Goal: Information Seeking & Learning: Check status

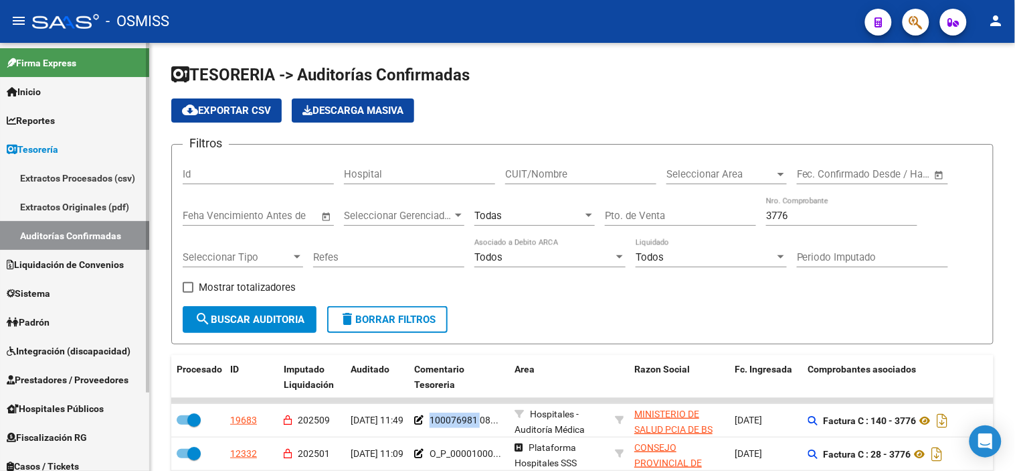
click at [116, 379] on span "Prestadores / Proveedores" at bounding box center [68, 379] width 122 height 15
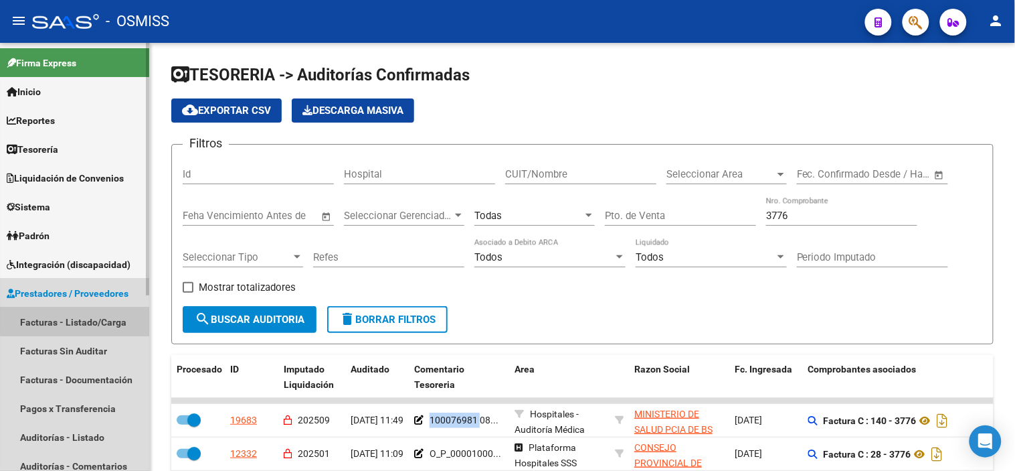
click at [116, 313] on link "Facturas - Listado/Carga" at bounding box center [74, 321] width 149 height 29
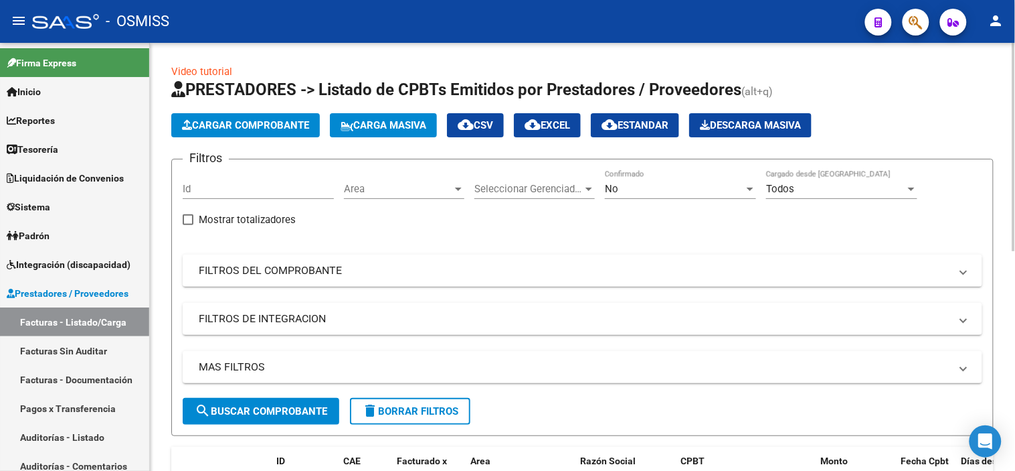
click at [375, 187] on span "Area" at bounding box center [398, 189] width 108 height 12
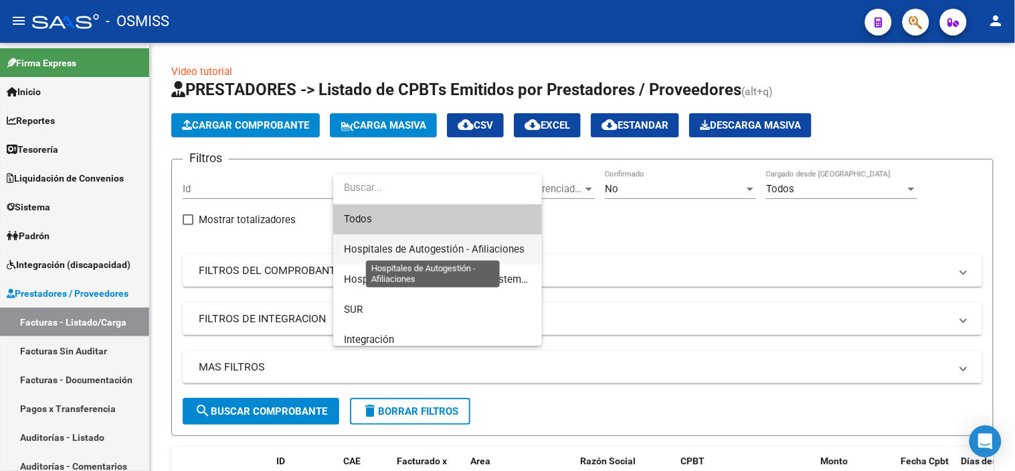
click at [469, 245] on span "Hospitales de Autogestión - Afiliaciones" at bounding box center [434, 249] width 181 height 12
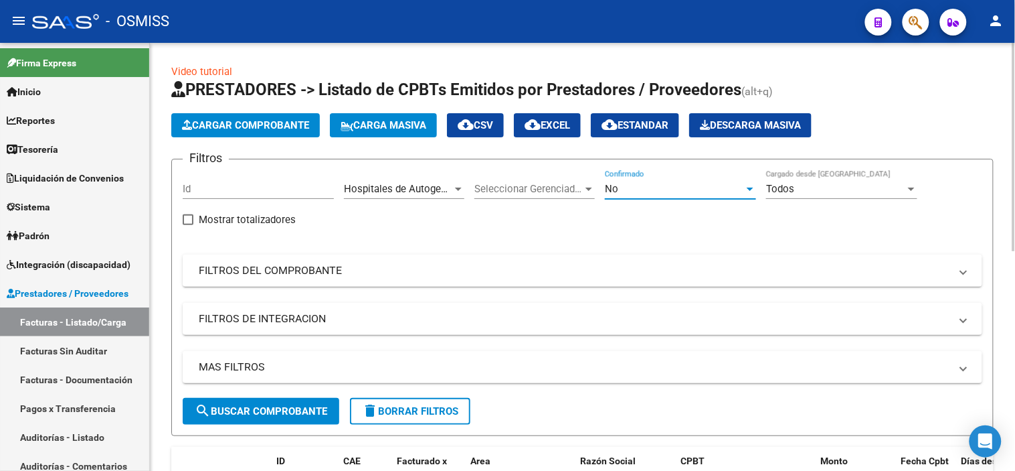
click at [669, 191] on div "No" at bounding box center [674, 189] width 139 height 12
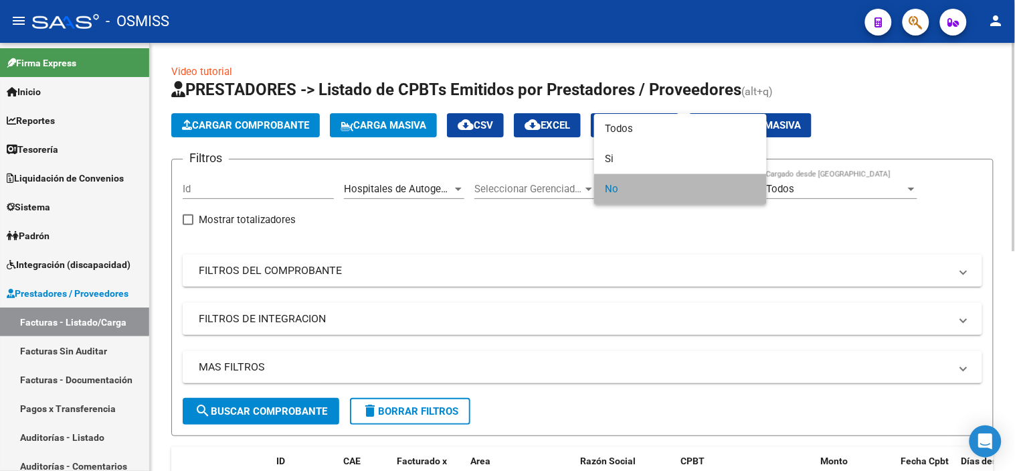
click at [704, 191] on span "No" at bounding box center [680, 189] width 151 height 30
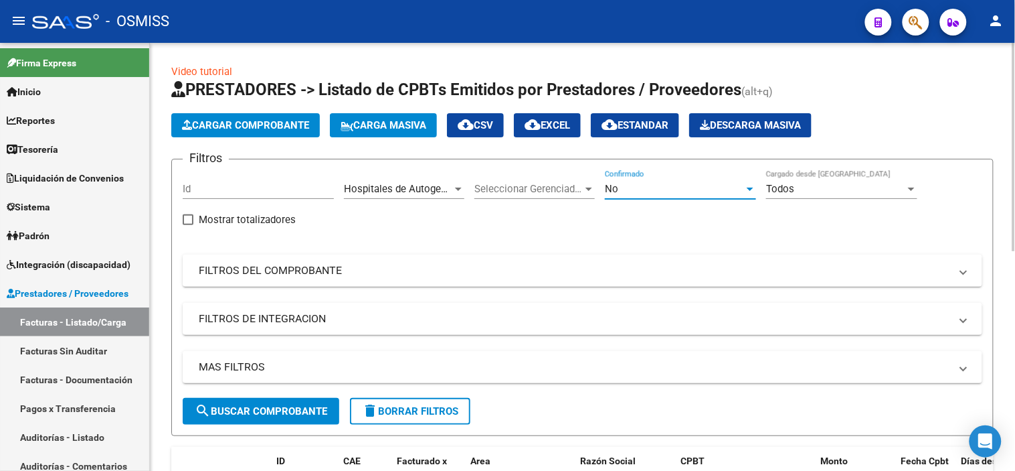
click at [733, 177] on div "No Confirmado" at bounding box center [680, 184] width 151 height 29
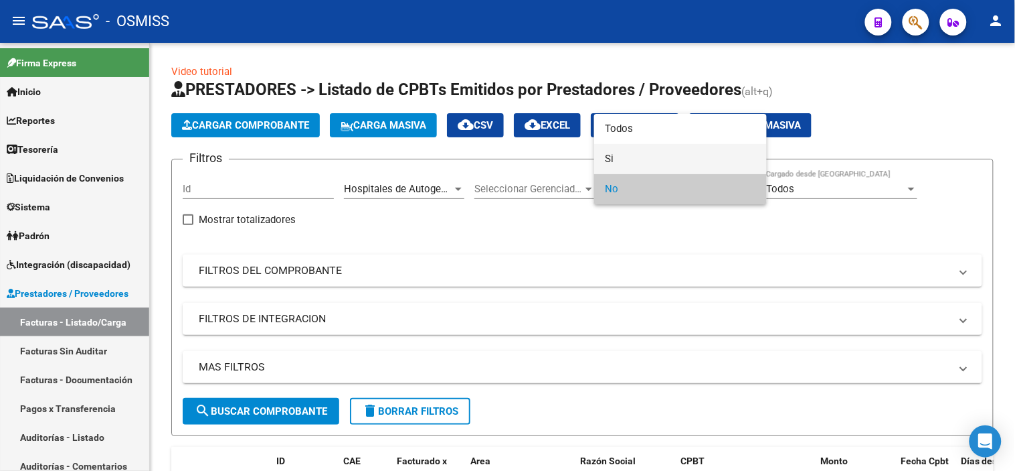
click at [732, 162] on span "Si" at bounding box center [680, 159] width 151 height 30
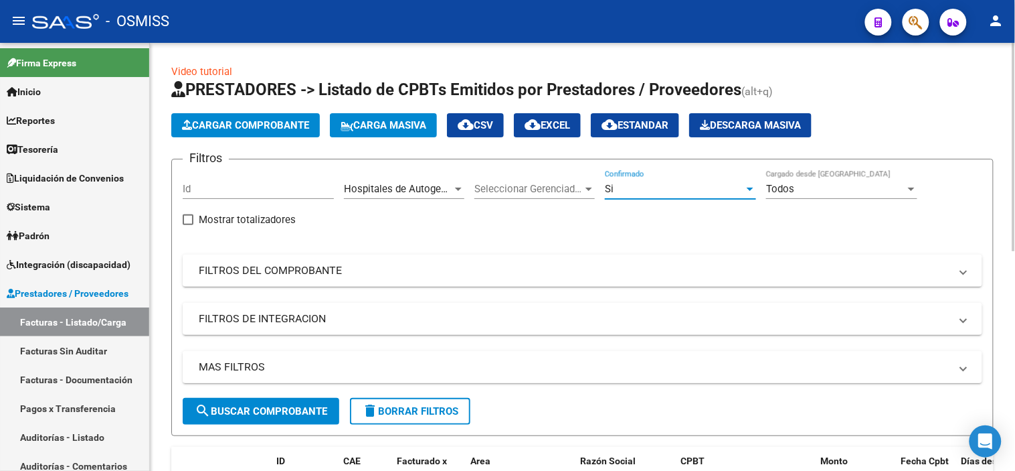
click at [579, 379] on mat-expansion-panel-header "MAS FILTROS" at bounding box center [583, 367] width 800 height 32
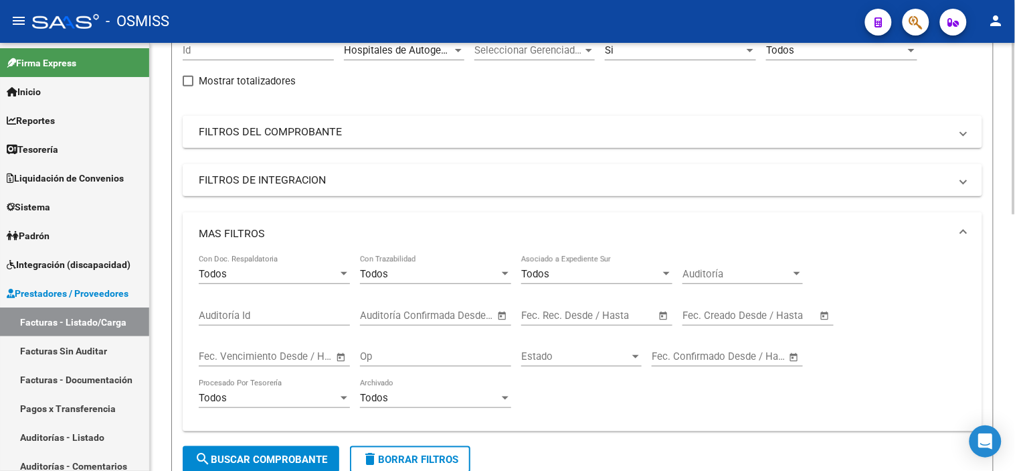
scroll to position [149, 0]
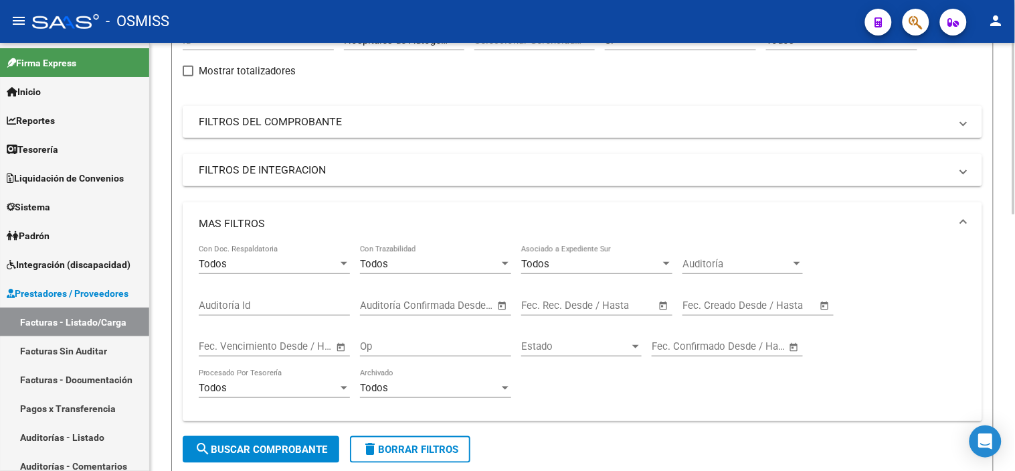
click at [604, 312] on div "Fecha inicio – Fecha fin Fec. Rec. Desde / Hasta" at bounding box center [588, 300] width 135 height 29
click at [604, 305] on input "text" at bounding box center [620, 305] width 65 height 12
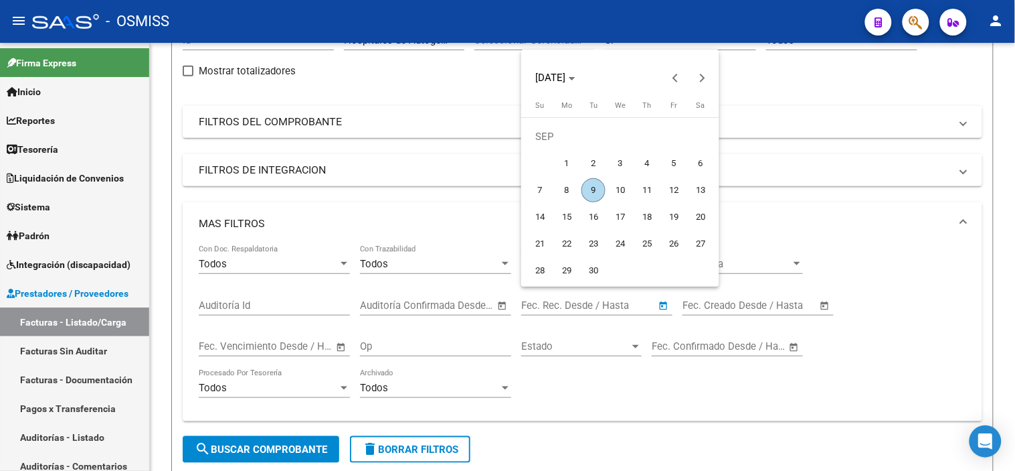
click at [570, 186] on span "8" at bounding box center [567, 190] width 24 height 24
type input "[DATE]"
click at [570, 186] on span "8" at bounding box center [567, 190] width 24 height 24
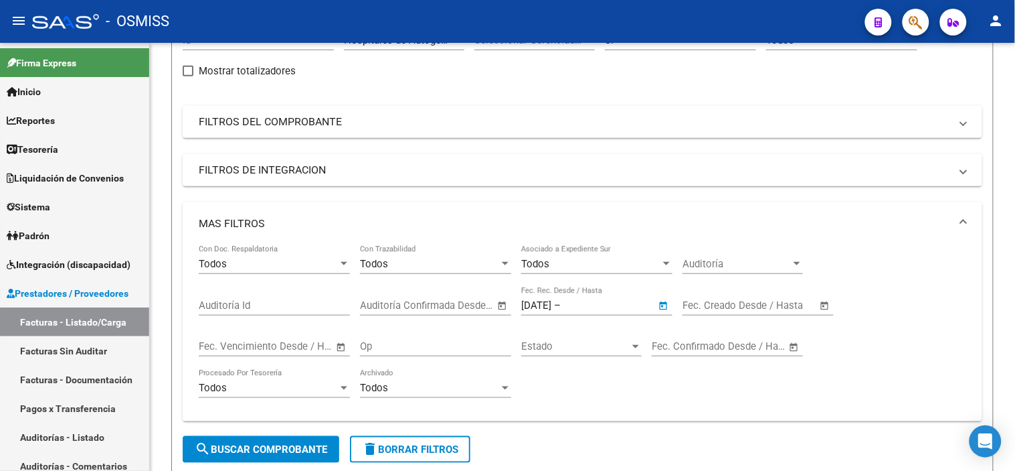
type input "[DATE]"
click at [289, 456] on button "search Buscar Comprobante" at bounding box center [261, 449] width 157 height 27
click at [535, 455] on form "Filtros Id Hospitales de Autogestión - Afiliaciones Area Seleccionar Gerenciado…" at bounding box center [582, 242] width 823 height 464
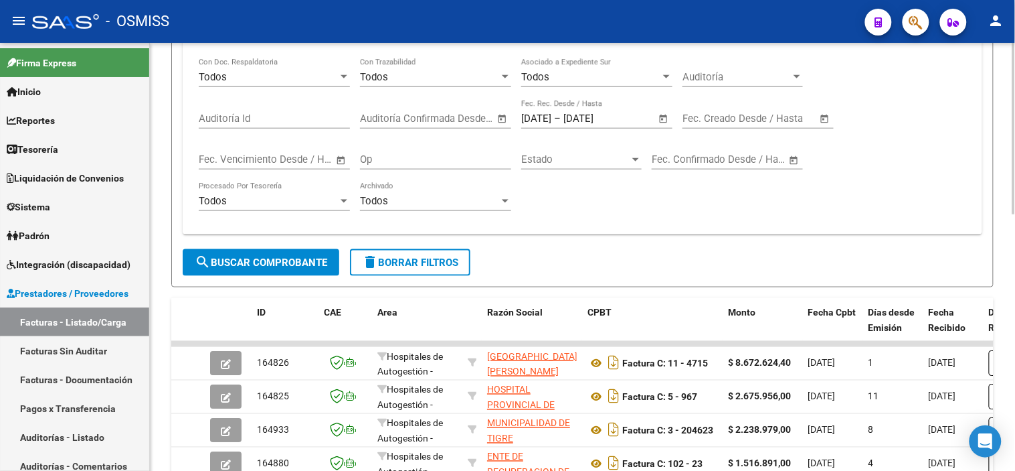
scroll to position [371, 0]
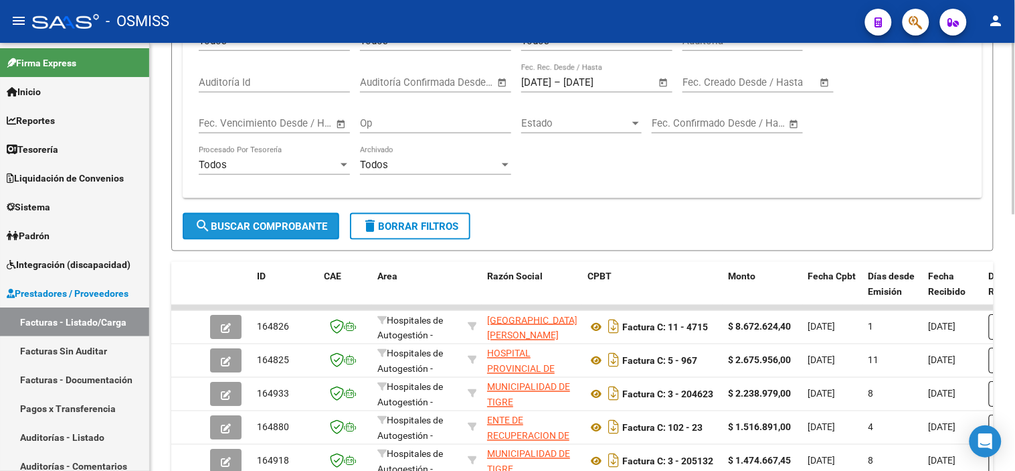
click at [260, 219] on button "search Buscar Comprobante" at bounding box center [261, 226] width 157 height 27
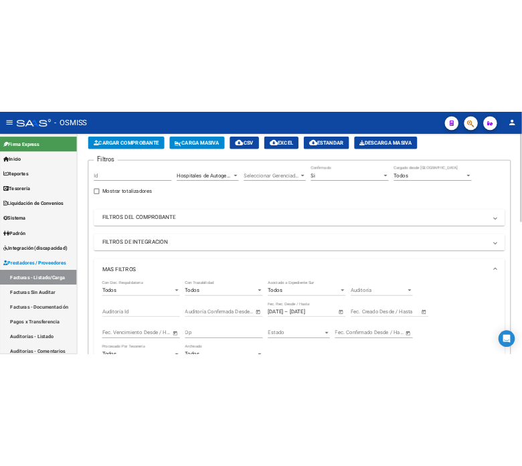
scroll to position [43, 0]
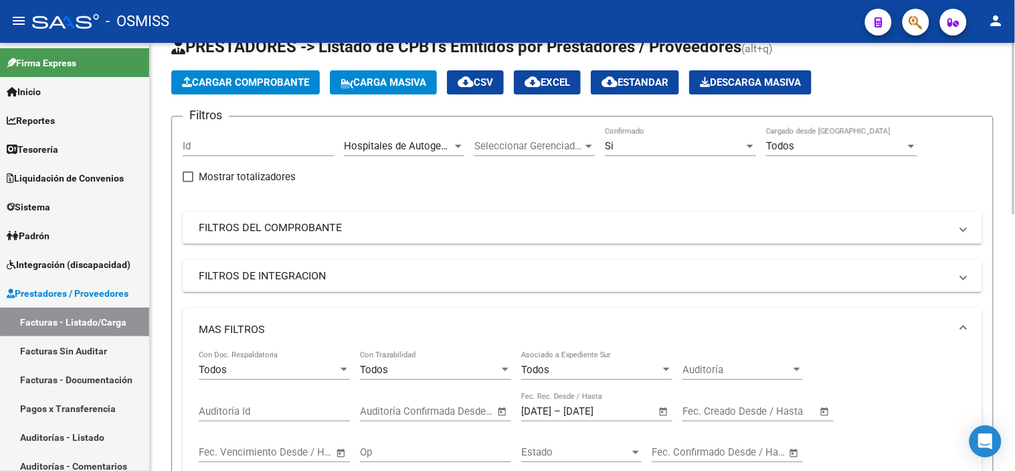
click at [570, 81] on span "cloud_download EXCEL" at bounding box center [548, 82] width 46 height 12
click at [906, 24] on button "button" at bounding box center [916, 22] width 27 height 27
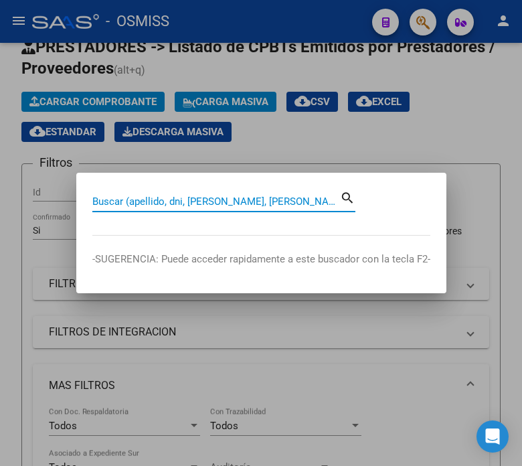
click at [151, 202] on input "Buscar (apellido, dni, [PERSON_NAME], [PERSON_NAME], cuit, obra social)" at bounding box center [216, 201] width 248 height 12
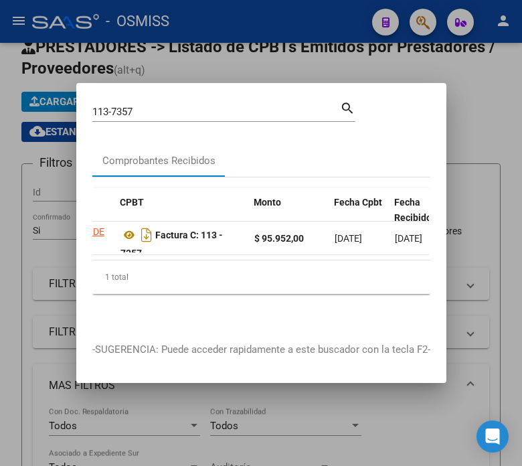
scroll to position [0, 412]
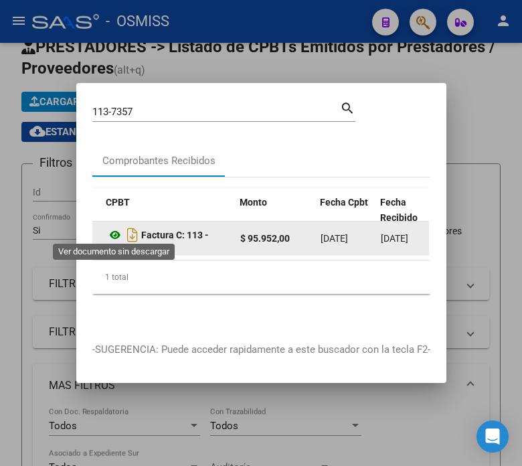
click at [108, 234] on icon at bounding box center [114, 235] width 17 height 16
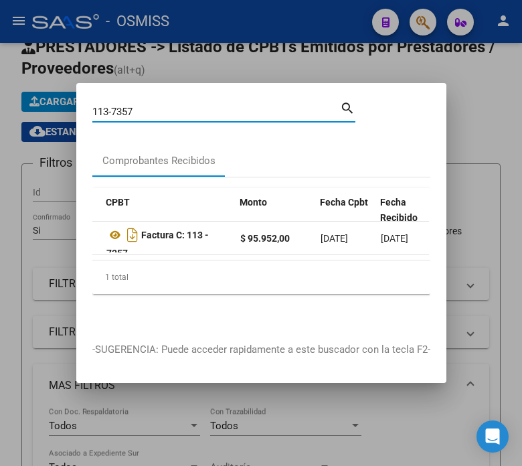
click at [194, 108] on input "113-7357" at bounding box center [216, 112] width 248 height 12
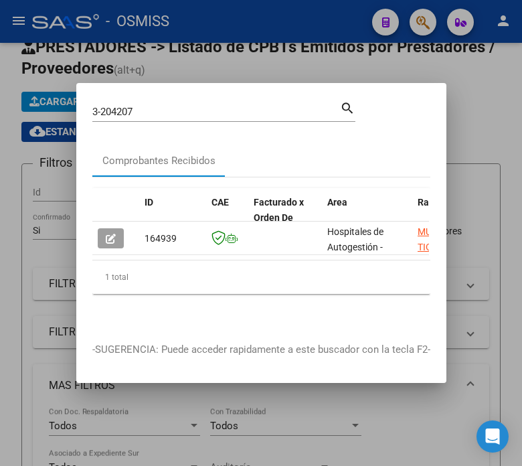
click at [114, 254] on datatable-body "164939 Hospitales de Autogestión - Afiliaciones MUNICIPALIDAD DE TIGRE 30999284…" at bounding box center [260, 241] width 337 height 38
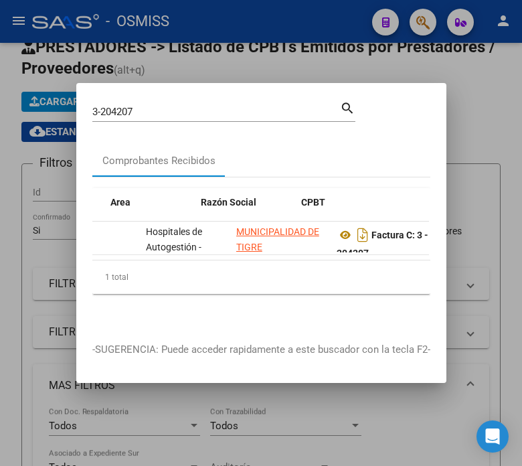
scroll to position [0, 216]
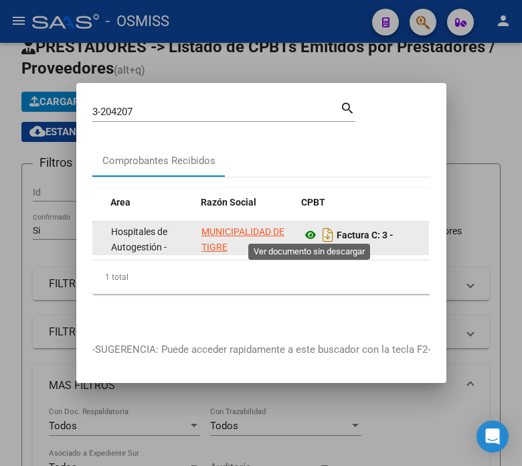
click at [310, 233] on icon at bounding box center [310, 235] width 17 height 16
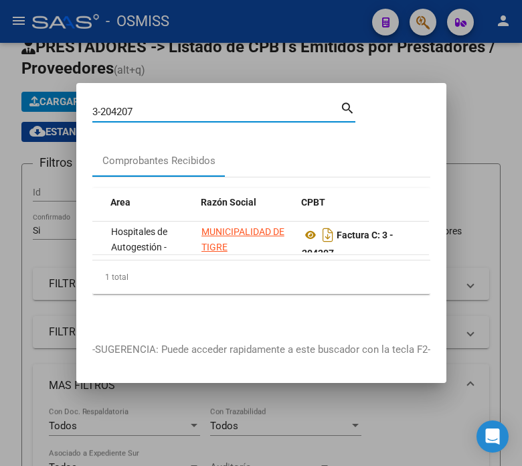
drag, startPoint x: 143, startPoint y: 107, endPoint x: 118, endPoint y: 104, distance: 24.9
click at [118, 106] on input "3-204207" at bounding box center [216, 112] width 248 height 12
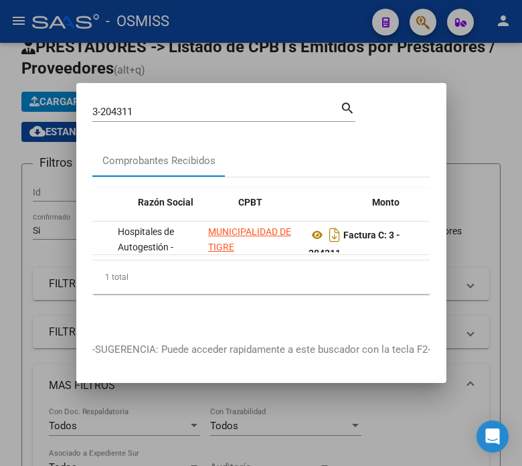
scroll to position [0, 279]
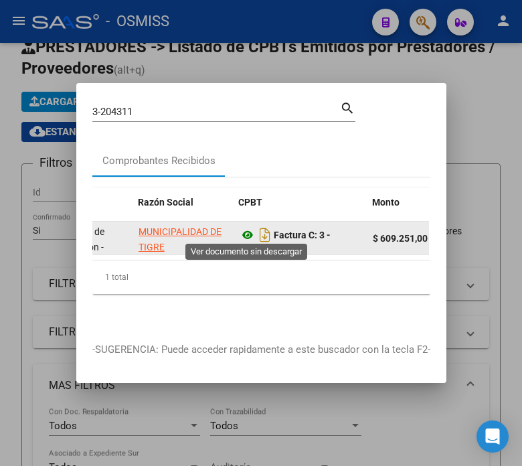
click at [248, 229] on icon at bounding box center [247, 235] width 17 height 16
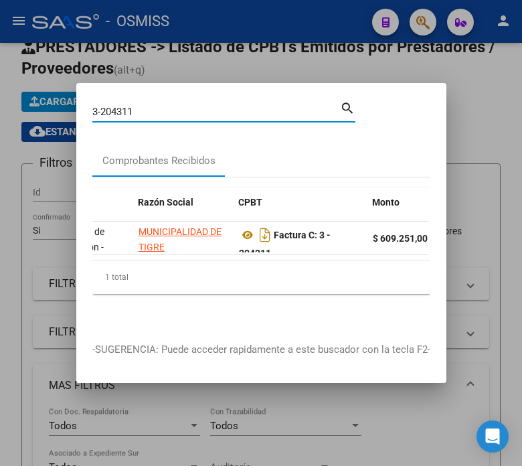
drag, startPoint x: 149, startPoint y: 109, endPoint x: 124, endPoint y: 104, distance: 25.3
click at [124, 106] on input "3-204311" at bounding box center [216, 112] width 248 height 12
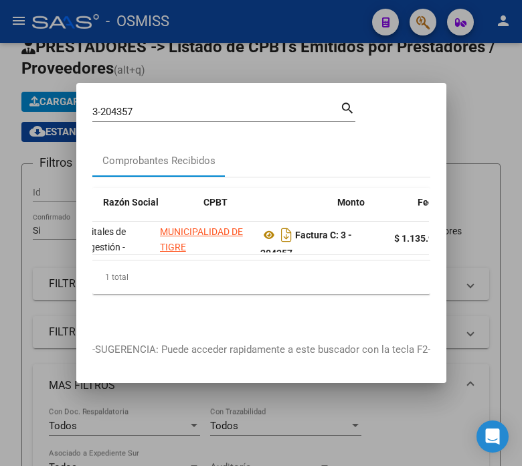
scroll to position [0, 328]
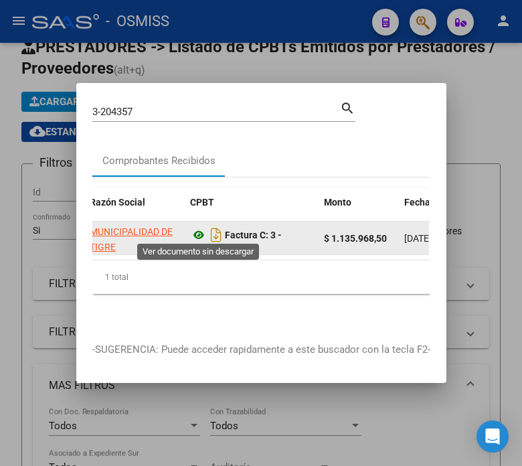
click at [197, 231] on icon at bounding box center [198, 235] width 17 height 16
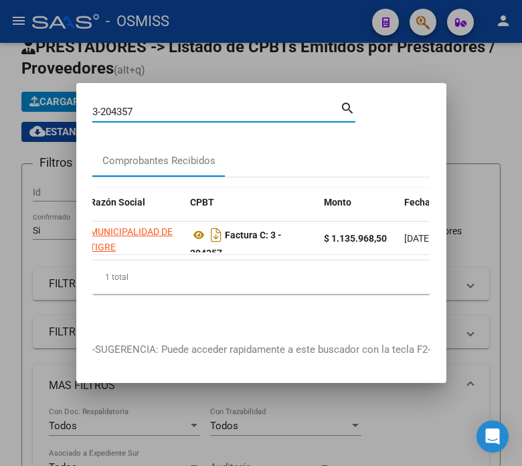
drag, startPoint x: 146, startPoint y: 110, endPoint x: -19, endPoint y: 106, distance: 164.7
click at [0, 106] on html "menu - OSMISS person Firma Express Inicio Instructivos Contacto OS Reportes Ing…" at bounding box center [261, 233] width 522 height 466
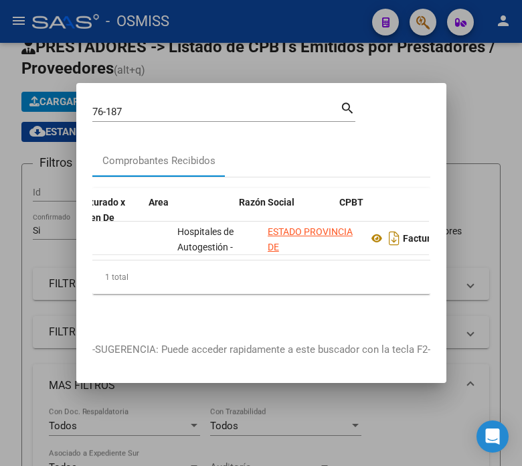
scroll to position [0, 178]
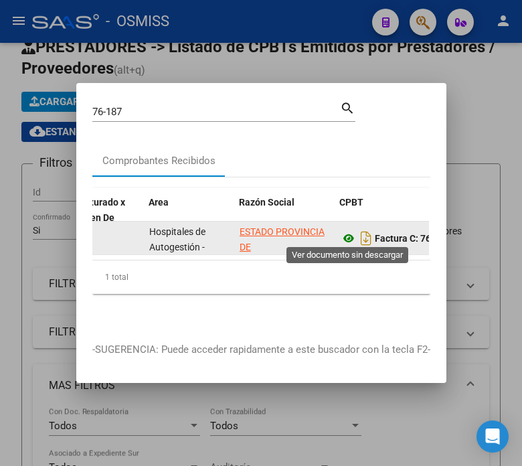
click at [346, 231] on icon at bounding box center [348, 238] width 17 height 16
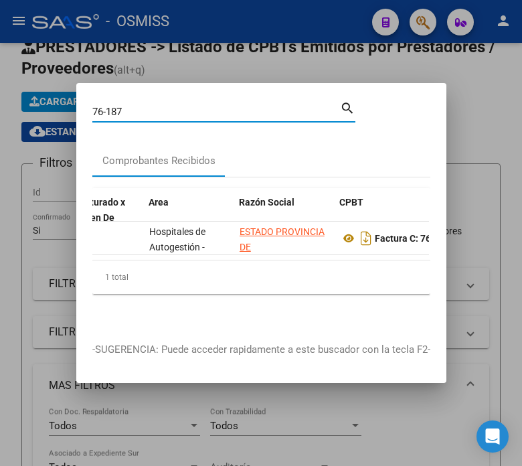
drag, startPoint x: 141, startPoint y: 104, endPoint x: 84, endPoint y: 118, distance: 58.6
click at [84, 118] on mat-dialog-content "76-187 Buscar (apellido, dni, cuil, nro traspaso, cuit, obra social) search Com…" at bounding box center [261, 212] width 370 height 227
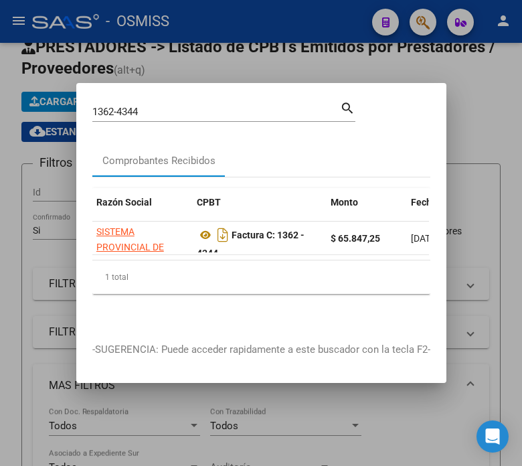
scroll to position [0, 328]
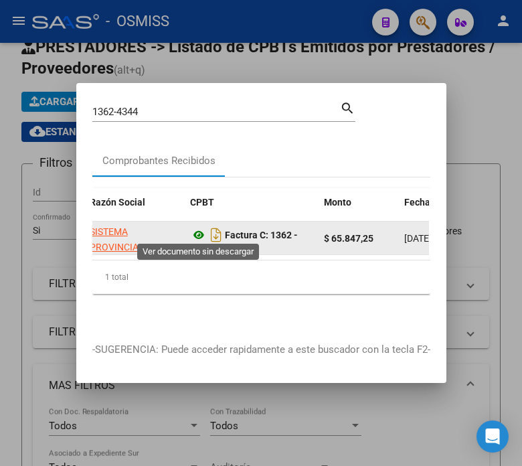
click at [195, 234] on icon at bounding box center [198, 235] width 17 height 16
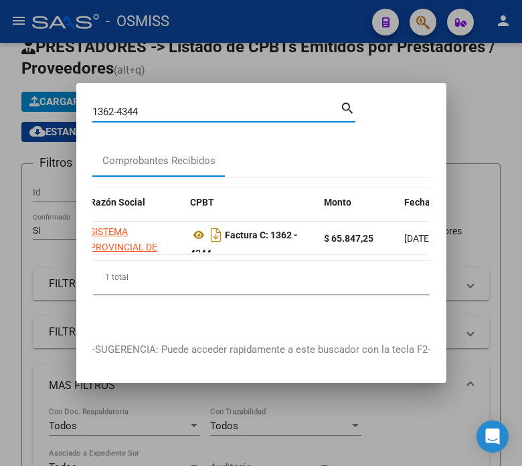
drag, startPoint x: 151, startPoint y: 103, endPoint x: 130, endPoint y: 104, distance: 20.8
click at [130, 106] on input "1362-4344" at bounding box center [216, 112] width 248 height 12
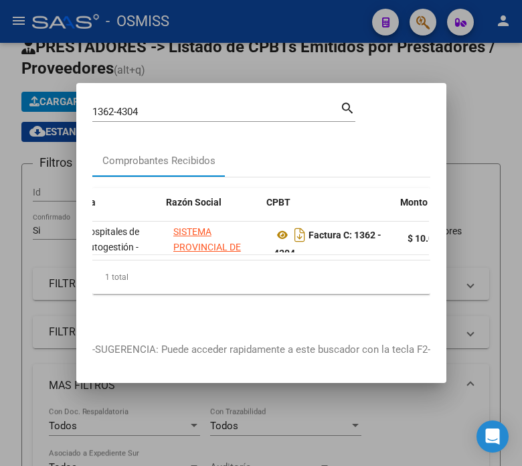
scroll to position [0, 265]
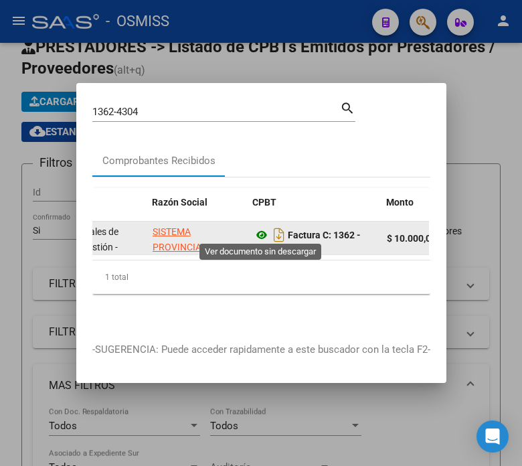
click at [257, 232] on icon at bounding box center [261, 235] width 17 height 16
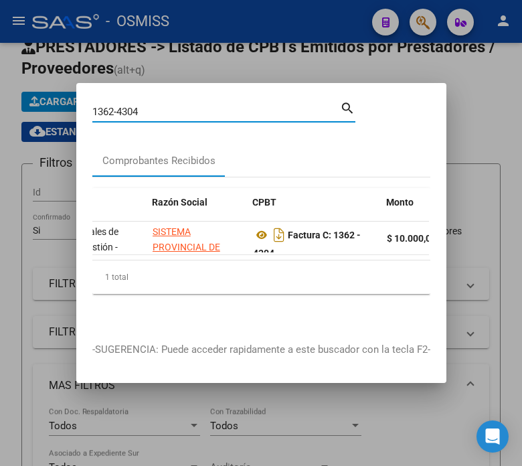
drag, startPoint x: 162, startPoint y: 102, endPoint x: 81, endPoint y: 112, distance: 81.5
click at [81, 112] on mat-dialog-content "1362-4304 Buscar (apellido, dni, cuil, nro traspaso, cuit, obra social) search …" at bounding box center [261, 212] width 370 height 227
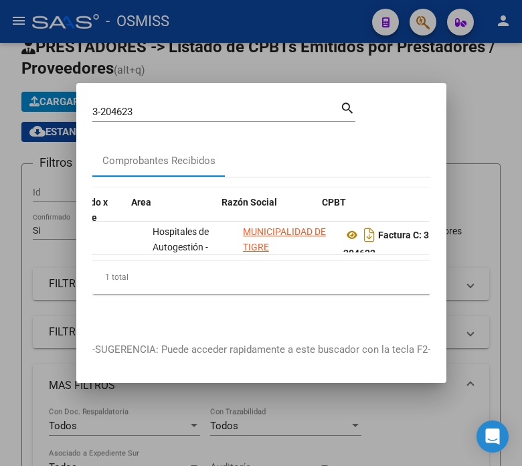
scroll to position [0, 209]
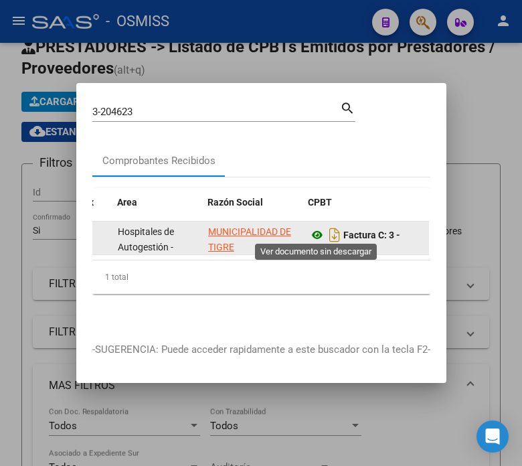
click at [311, 230] on icon at bounding box center [317, 235] width 17 height 16
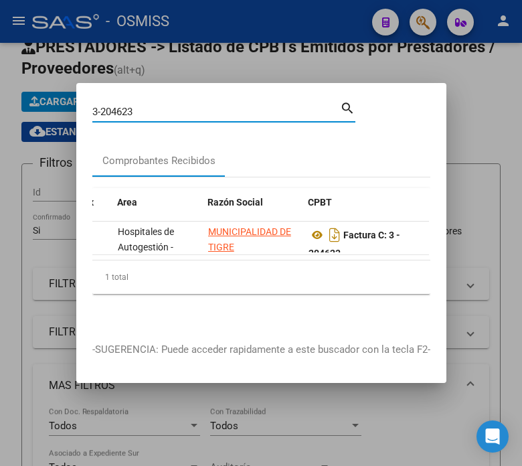
drag, startPoint x: 159, startPoint y: 110, endPoint x: 118, endPoint y: 108, distance: 40.9
click at [118, 108] on input "3-204623" at bounding box center [216, 112] width 248 height 12
click at [163, 106] on input "3-204221" at bounding box center [216, 112] width 248 height 12
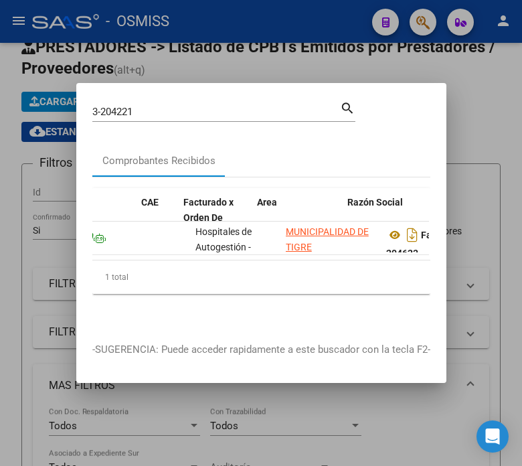
scroll to position [0, 161]
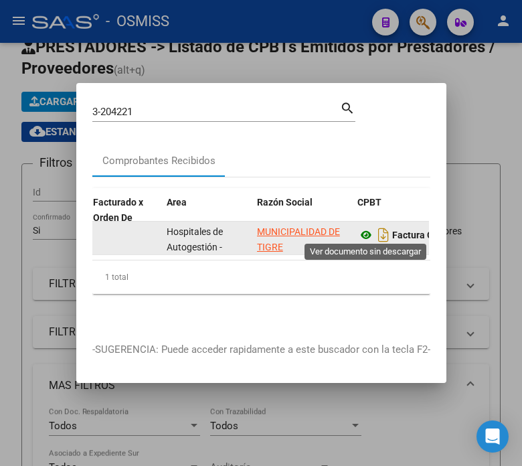
click at [363, 230] on icon at bounding box center [365, 235] width 17 height 16
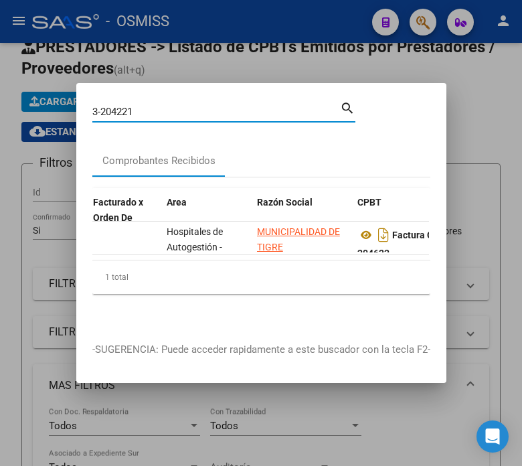
drag, startPoint x: 138, startPoint y: 104, endPoint x: 82, endPoint y: 115, distance: 56.7
click at [82, 115] on mat-dialog-content "3-204221 Buscar (apellido, dni, cuil, nro traspaso, cuit, obra social) search C…" at bounding box center [261, 212] width 370 height 227
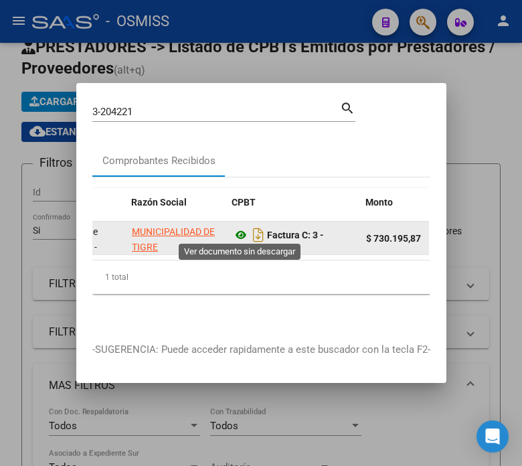
scroll to position [8, 0]
click at [240, 219] on icon at bounding box center [240, 227] width 17 height 16
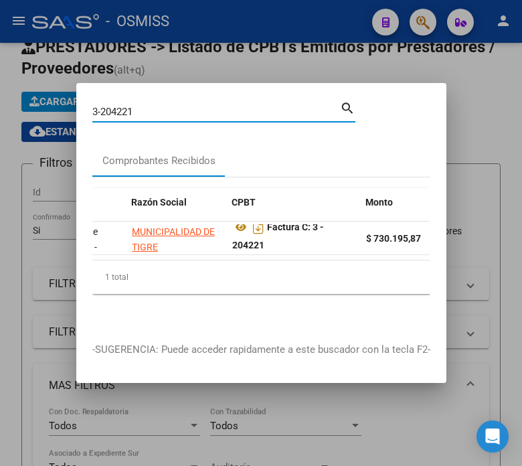
click at [139, 108] on input "3-204221" at bounding box center [216, 112] width 248 height 12
drag, startPoint x: 139, startPoint y: 108, endPoint x: 116, endPoint y: 106, distance: 23.5
click at [116, 106] on input "3-204221" at bounding box center [216, 112] width 248 height 12
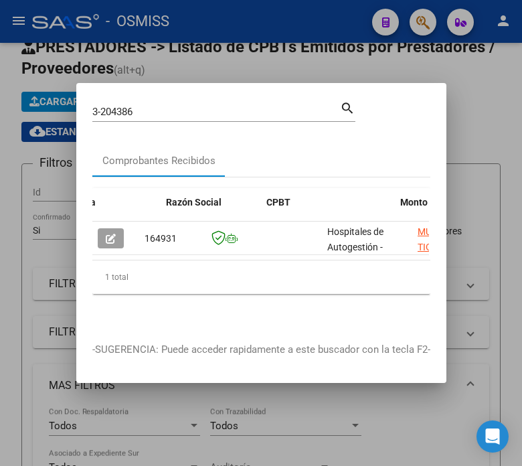
scroll to position [0, 251]
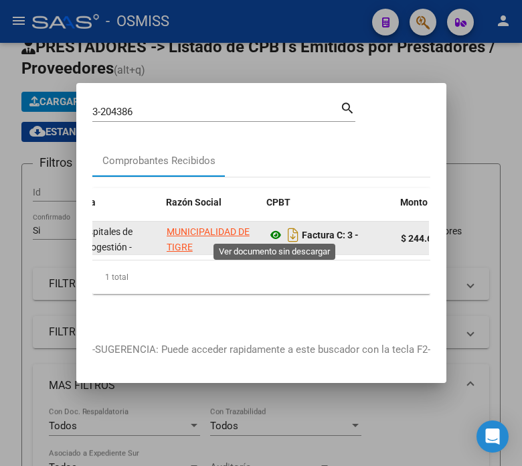
click at [271, 229] on icon at bounding box center [275, 235] width 17 height 16
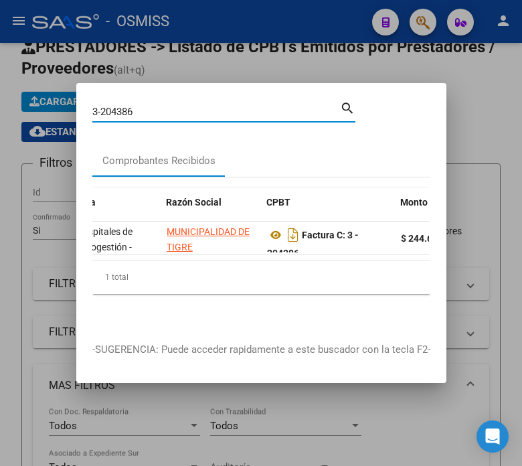
drag, startPoint x: 141, startPoint y: 108, endPoint x: 116, endPoint y: 107, distance: 24.1
click at [116, 107] on input "3-204386" at bounding box center [216, 112] width 248 height 12
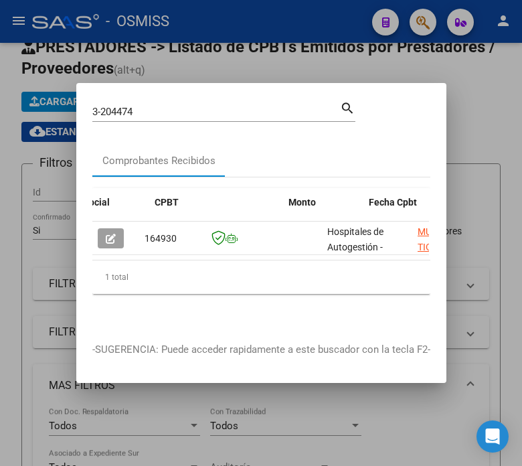
scroll to position [0, 398]
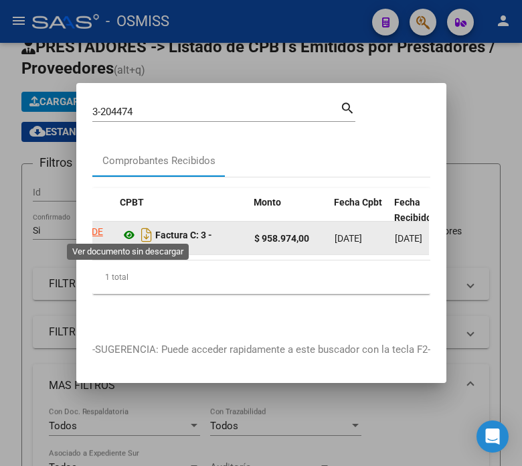
click at [125, 228] on icon at bounding box center [128, 235] width 17 height 16
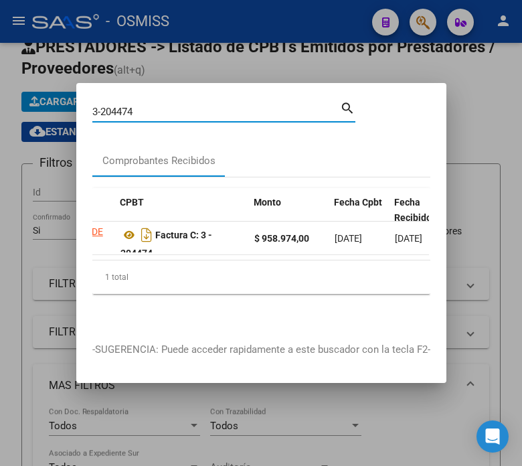
drag, startPoint x: 157, startPoint y: 104, endPoint x: 118, endPoint y: 108, distance: 39.0
click at [118, 108] on input "3-204474" at bounding box center [216, 112] width 248 height 12
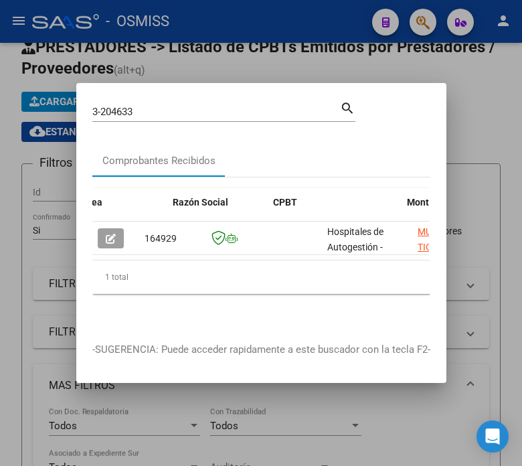
scroll to position [0, 265]
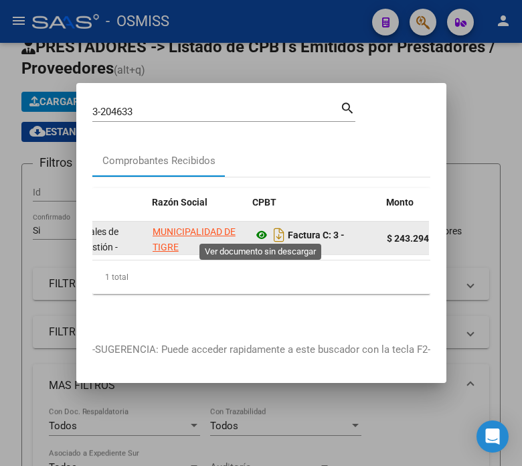
click at [256, 231] on icon at bounding box center [261, 235] width 17 height 16
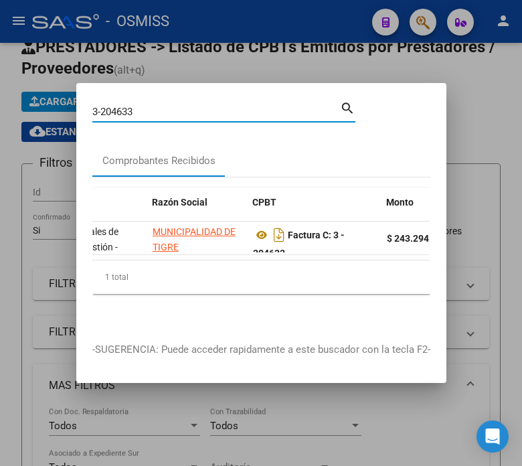
drag, startPoint x: 154, startPoint y: 109, endPoint x: 119, endPoint y: 108, distance: 34.8
click at [119, 108] on input "3-204633" at bounding box center [216, 112] width 248 height 12
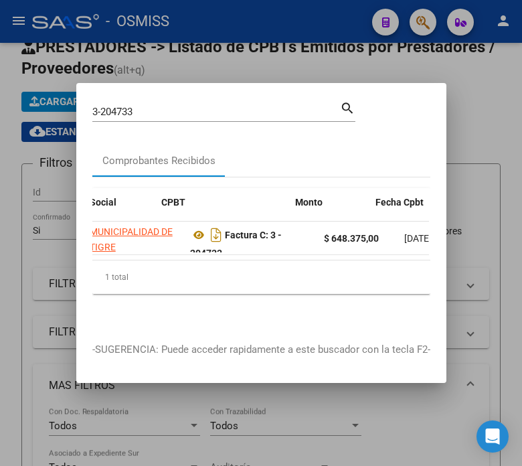
scroll to position [0, 377]
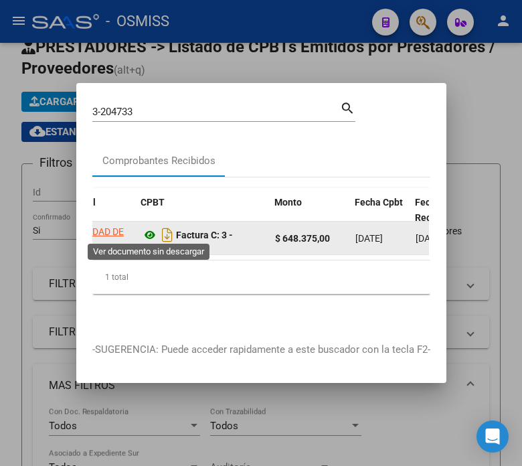
click at [154, 231] on icon at bounding box center [149, 235] width 17 height 16
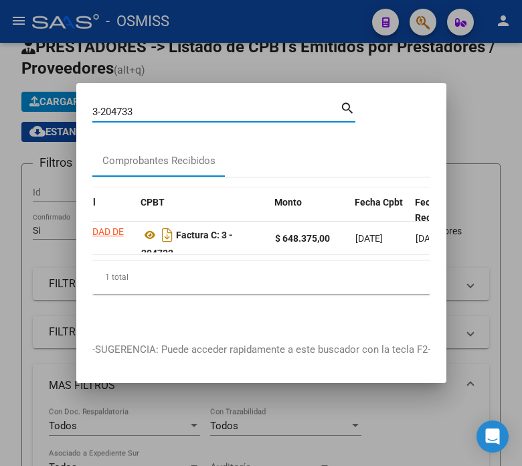
drag, startPoint x: 147, startPoint y: 99, endPoint x: 118, endPoint y: 100, distance: 29.5
click at [118, 106] on input "3-204733" at bounding box center [216, 112] width 248 height 12
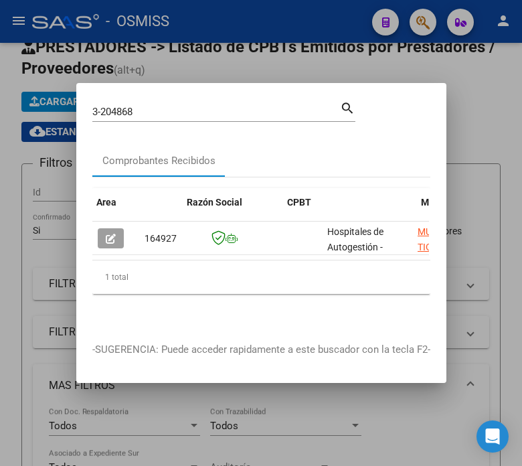
scroll to position [0, 244]
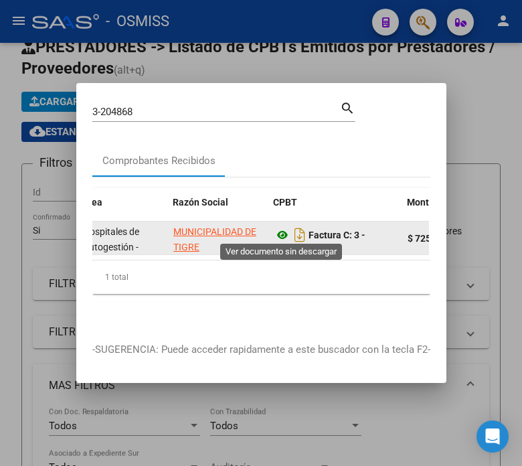
click at [276, 228] on icon at bounding box center [282, 235] width 17 height 16
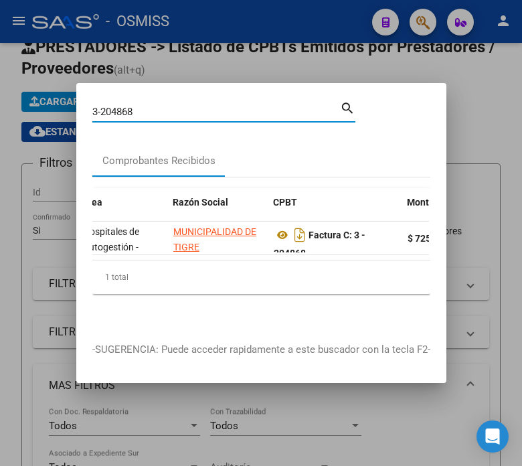
drag, startPoint x: 146, startPoint y: 108, endPoint x: 125, endPoint y: 104, distance: 21.0
click at [125, 106] on input "3-204868" at bounding box center [216, 112] width 248 height 12
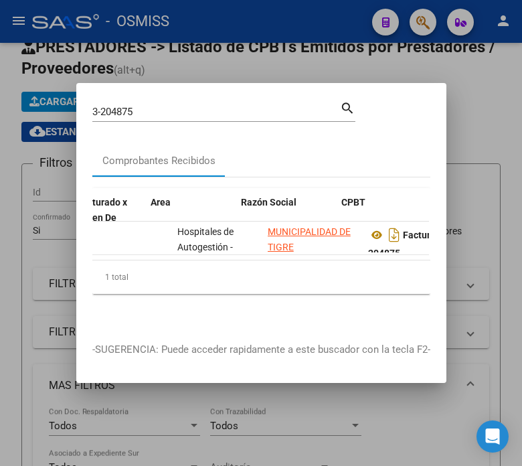
scroll to position [0, 178]
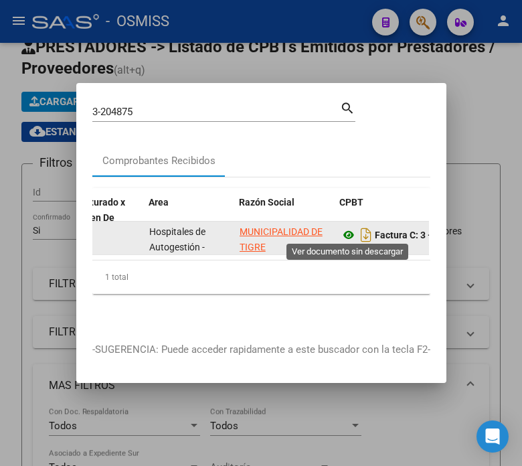
click at [348, 227] on icon at bounding box center [348, 235] width 17 height 16
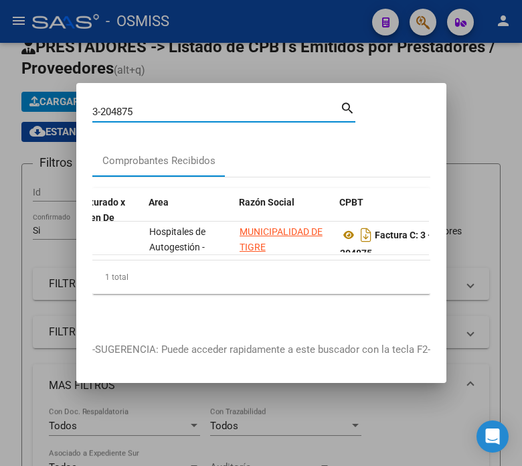
drag, startPoint x: 151, startPoint y: 110, endPoint x: 124, endPoint y: 104, distance: 28.1
click at [124, 106] on input "3-204875" at bounding box center [216, 112] width 248 height 12
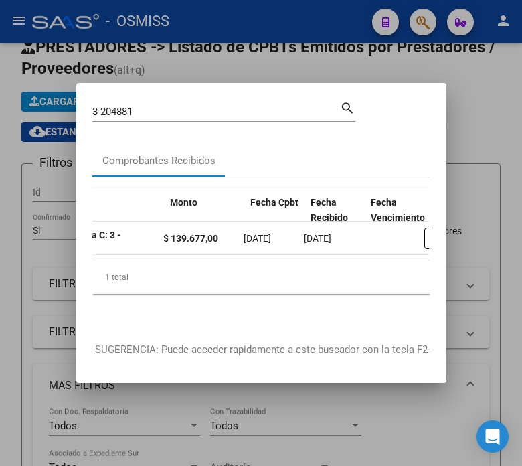
scroll to position [0, 335]
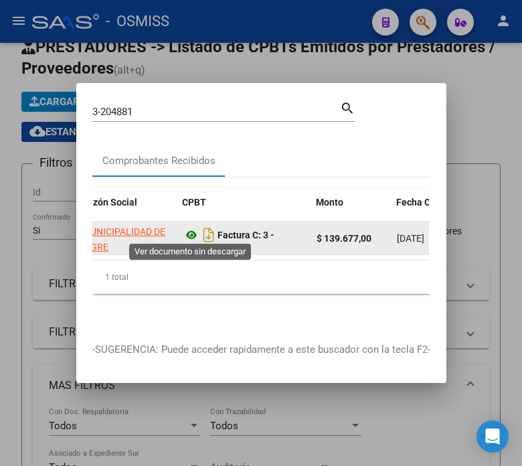
click at [190, 230] on icon at bounding box center [191, 235] width 17 height 16
click at [189, 227] on icon at bounding box center [191, 235] width 17 height 16
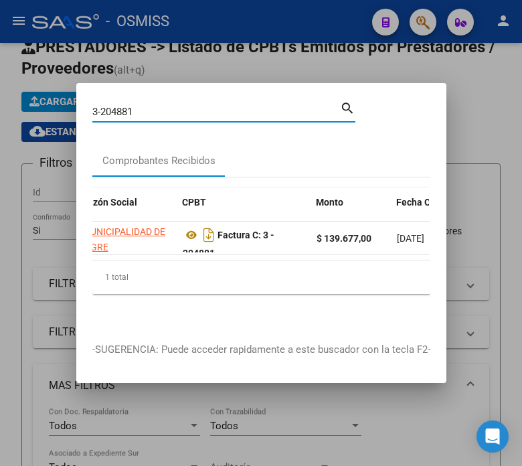
click at [156, 108] on input "3-204881" at bounding box center [216, 112] width 248 height 12
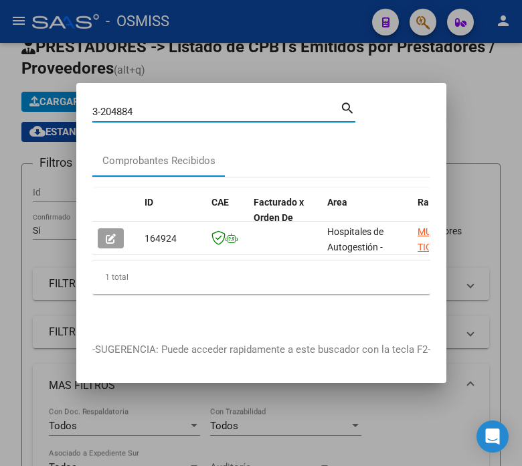
scroll to position [0, 293]
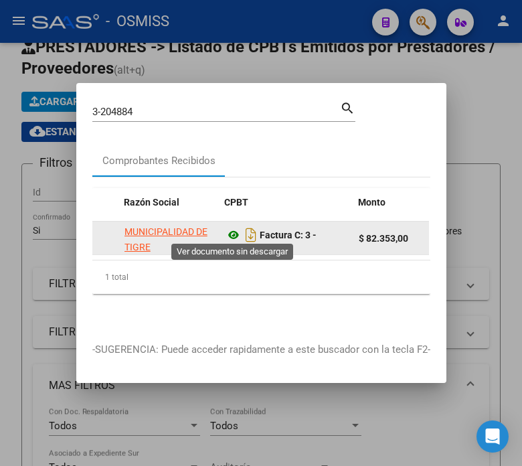
click at [230, 231] on icon at bounding box center [233, 235] width 17 height 16
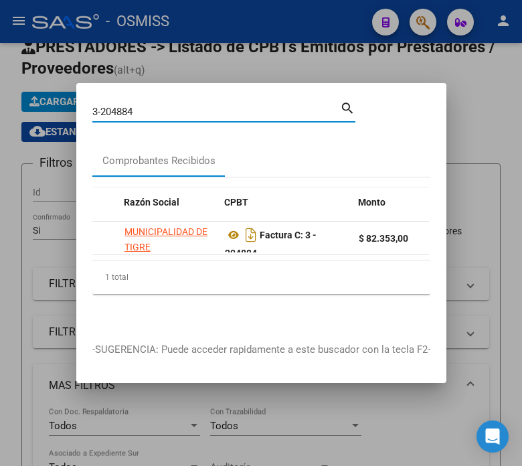
click at [163, 110] on input "3-204884" at bounding box center [216, 112] width 248 height 12
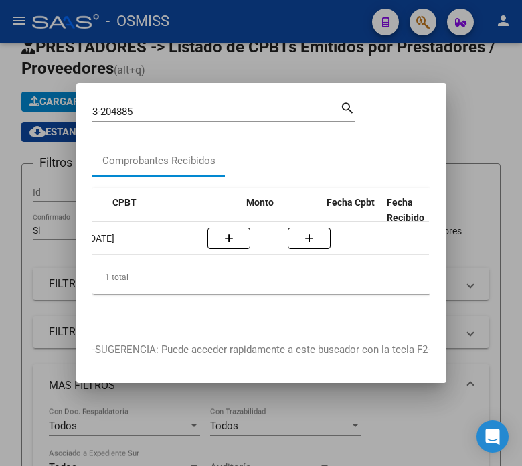
scroll to position [0, 349]
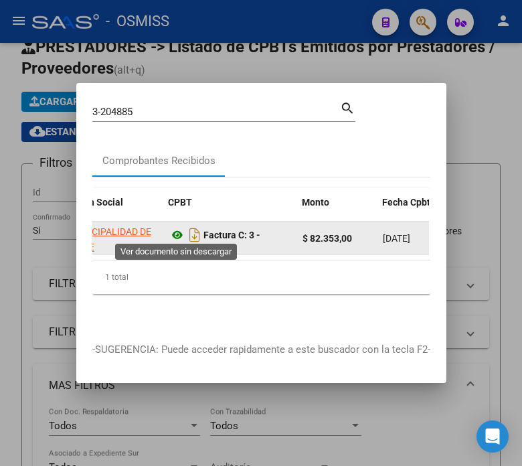
click at [177, 232] on icon at bounding box center [177, 235] width 17 height 16
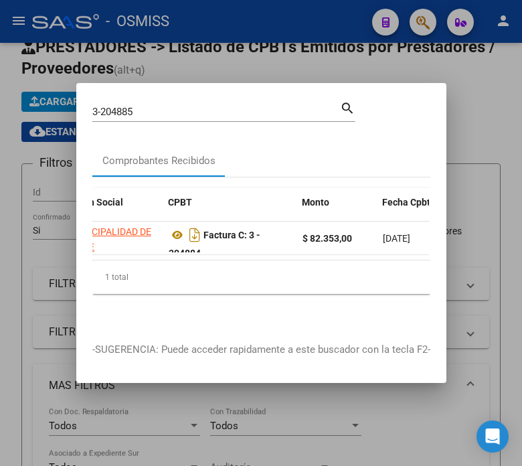
click at [168, 106] on input "3-204885" at bounding box center [216, 112] width 248 height 12
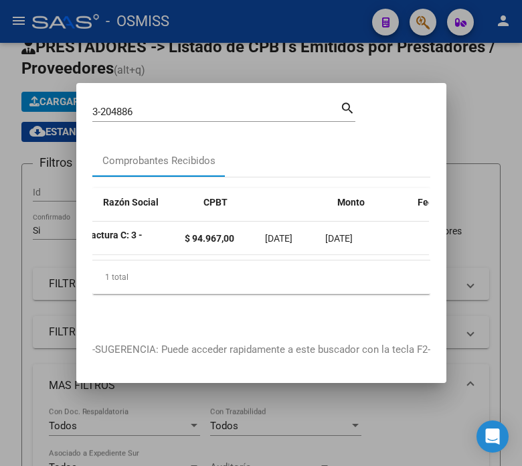
scroll to position [0, 300]
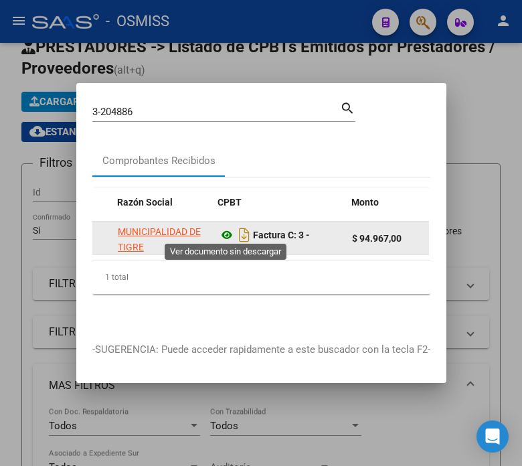
click at [223, 230] on icon at bounding box center [226, 235] width 17 height 16
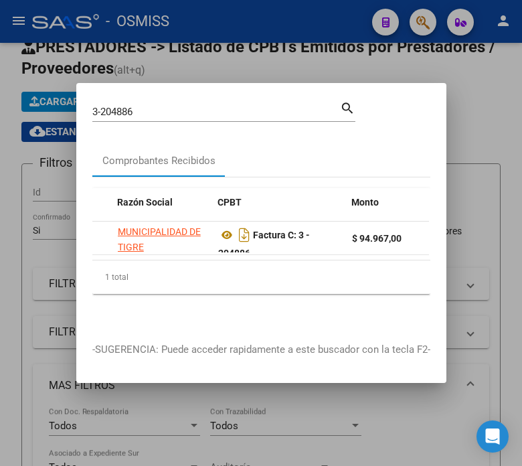
click at [141, 106] on input "3-204886" at bounding box center [216, 112] width 248 height 12
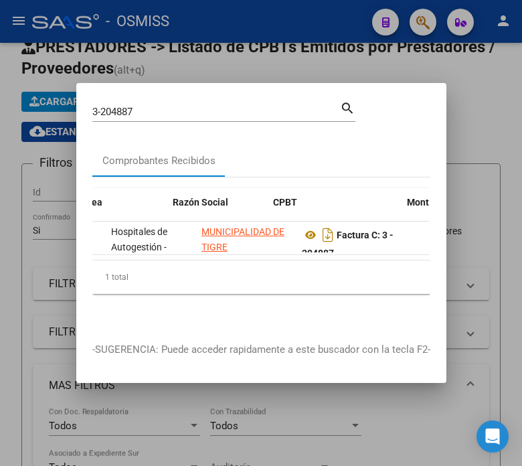
scroll to position [0, 244]
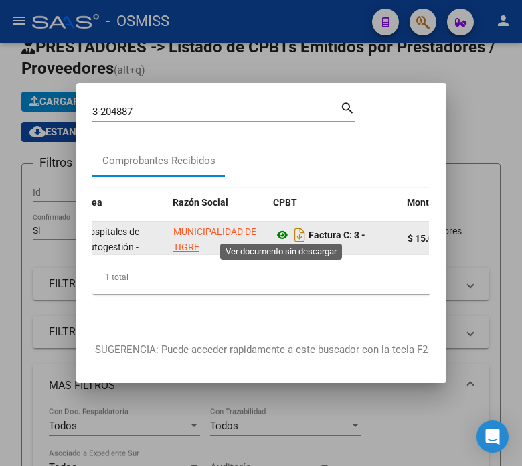
click at [282, 230] on icon at bounding box center [282, 235] width 17 height 16
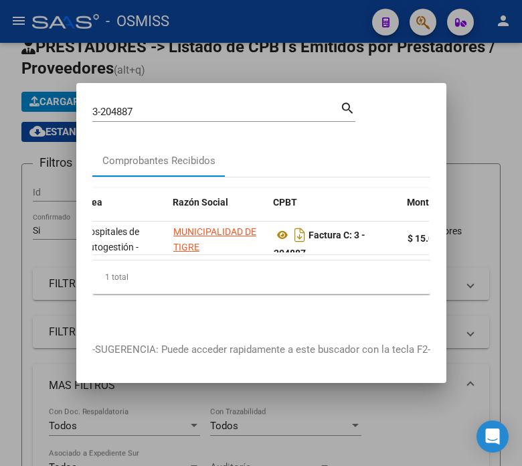
click at [157, 106] on input "3-204887" at bounding box center [216, 112] width 248 height 12
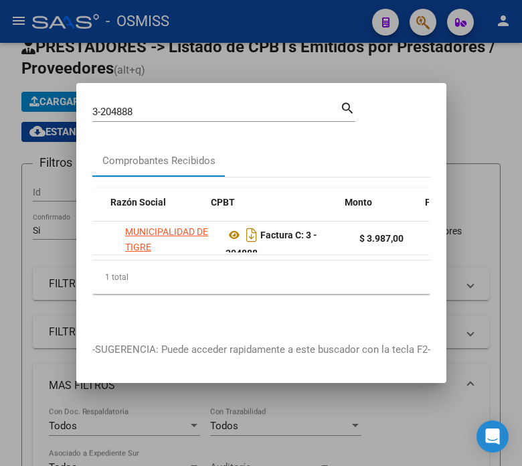
scroll to position [0, 418]
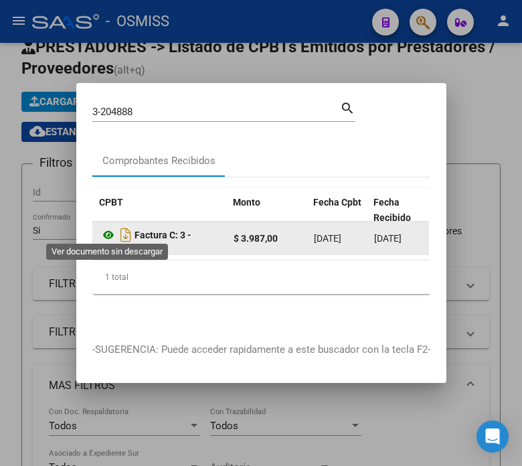
click at [106, 234] on icon at bounding box center [108, 235] width 17 height 16
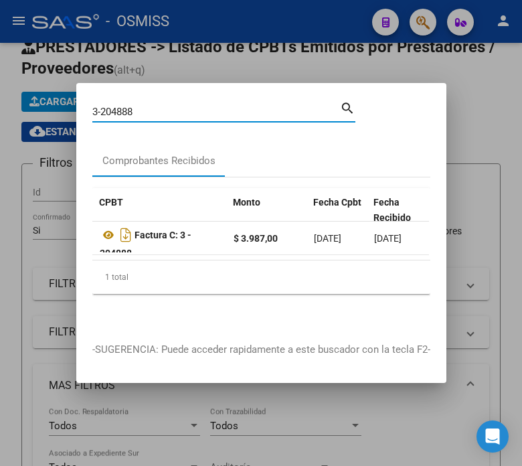
click at [147, 110] on input "3-204888" at bounding box center [216, 112] width 248 height 12
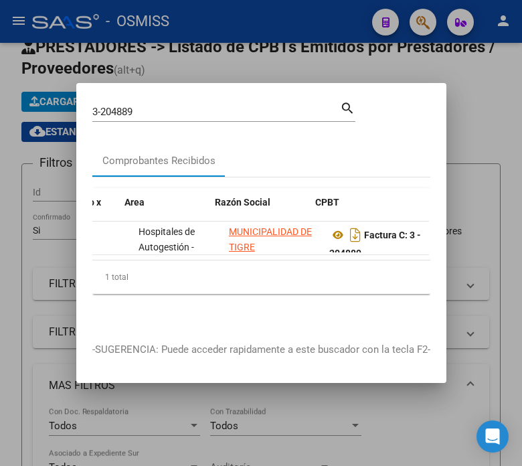
scroll to position [0, 224]
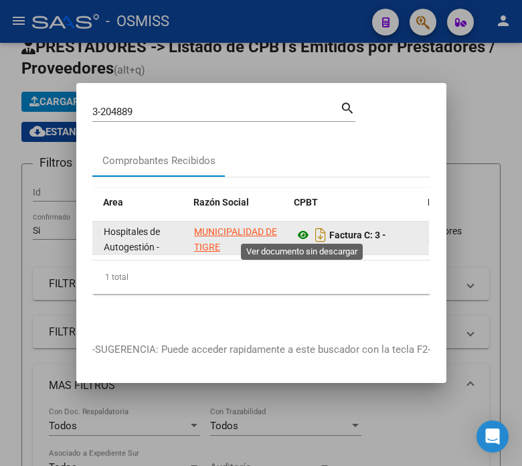
click at [301, 232] on icon at bounding box center [302, 235] width 17 height 16
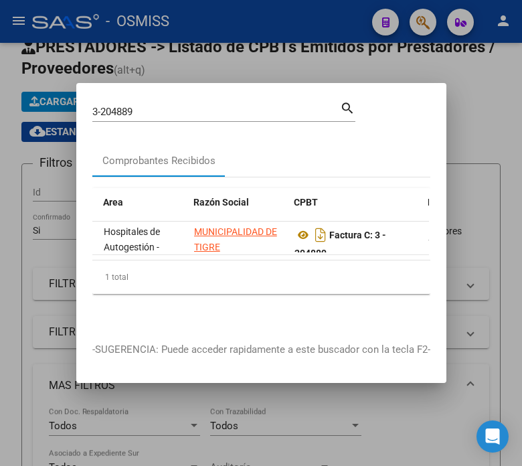
click at [150, 106] on input "3-204889" at bounding box center [216, 112] width 248 height 12
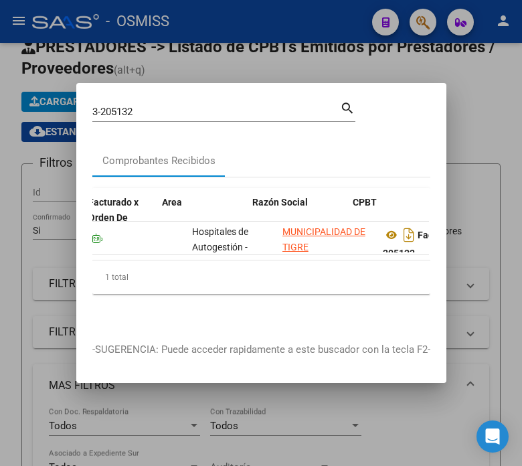
scroll to position [0, 178]
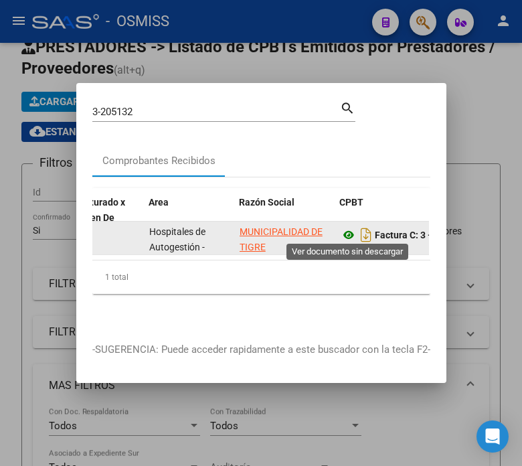
click at [349, 227] on icon at bounding box center [348, 235] width 17 height 16
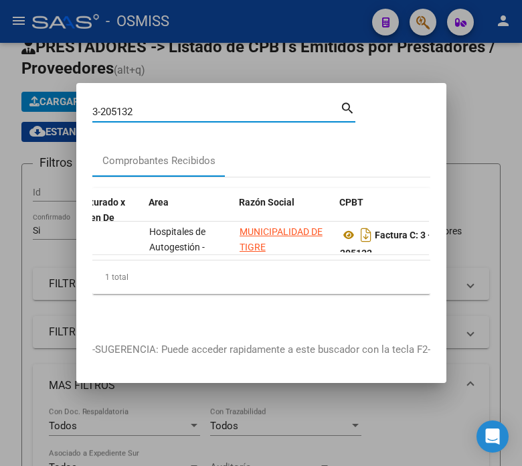
drag, startPoint x: 137, startPoint y: 106, endPoint x: 114, endPoint y: 104, distance: 22.8
click at [114, 106] on input "3-205132" at bounding box center [216, 112] width 248 height 12
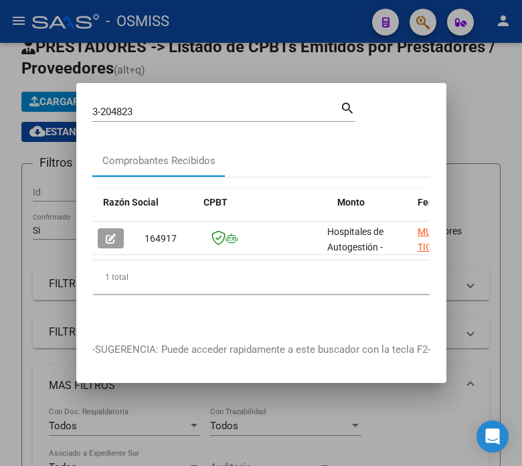
scroll to position [0, 356]
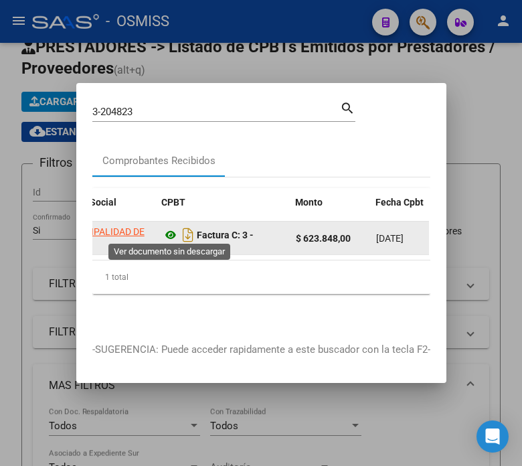
click at [171, 227] on icon at bounding box center [170, 235] width 17 height 16
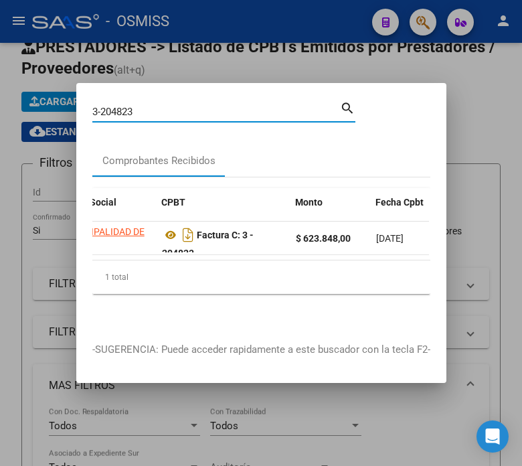
drag, startPoint x: 141, startPoint y: 107, endPoint x: 129, endPoint y: 106, distance: 12.8
click at [129, 106] on input "3-204823" at bounding box center [216, 112] width 248 height 12
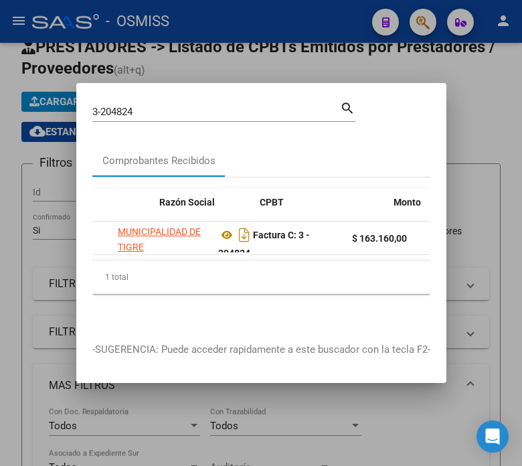
scroll to position [0, 307]
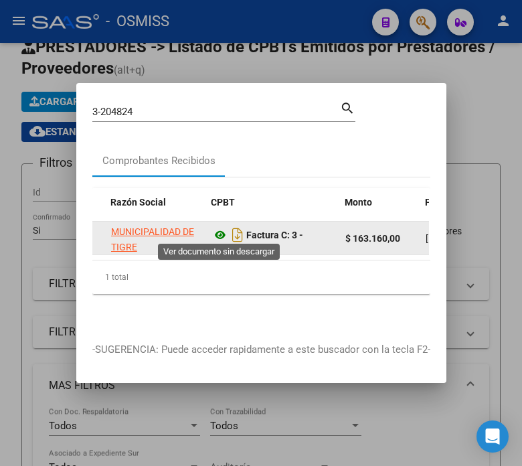
click at [218, 230] on icon at bounding box center [219, 235] width 17 height 16
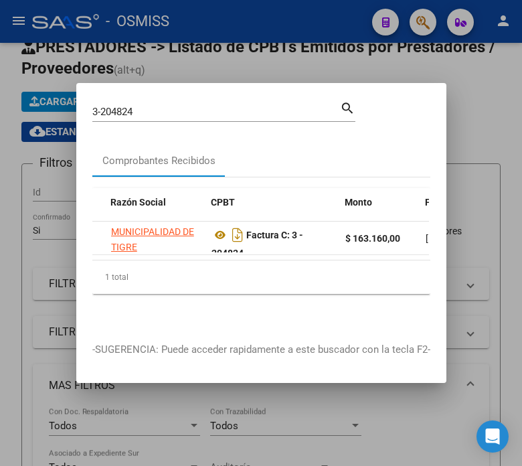
click at [196, 106] on input "3-204824" at bounding box center [216, 112] width 248 height 12
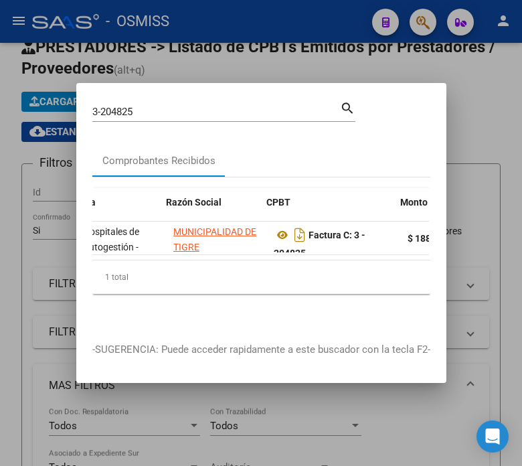
scroll to position [0, 251]
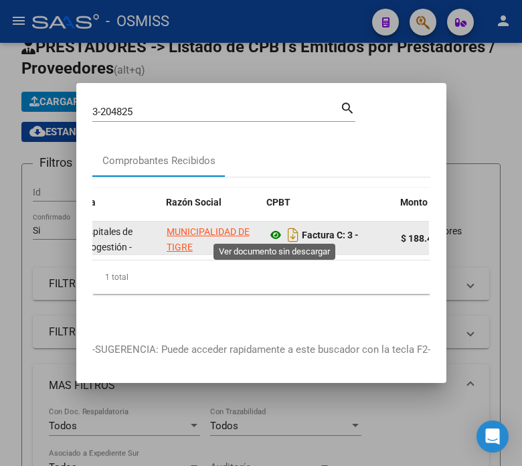
click at [272, 232] on icon at bounding box center [275, 235] width 17 height 16
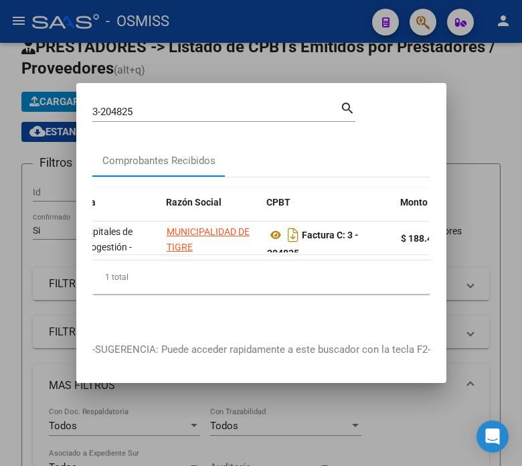
click at [171, 106] on input "3-204825" at bounding box center [216, 112] width 248 height 12
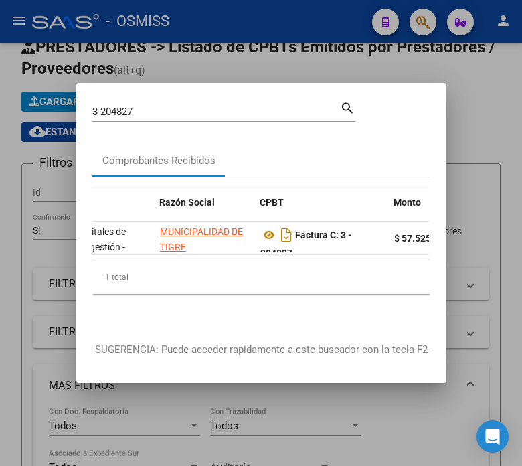
scroll to position [0, 279]
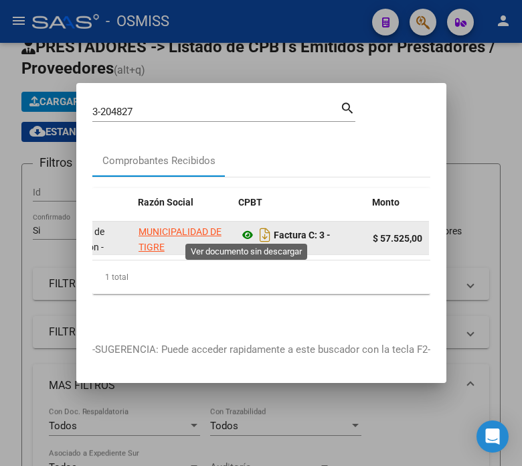
click at [249, 230] on icon at bounding box center [247, 235] width 17 height 16
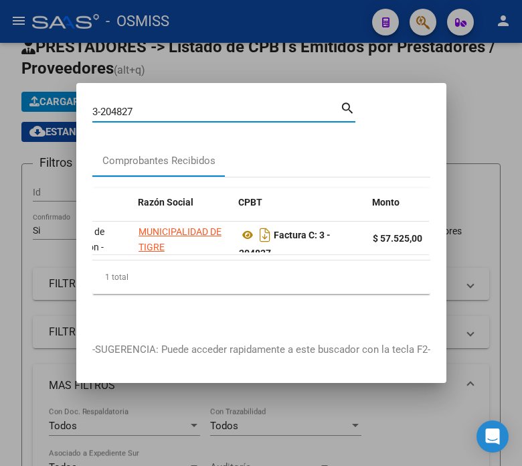
drag, startPoint x: 157, startPoint y: 107, endPoint x: 71, endPoint y: 116, distance: 86.2
click at [71, 116] on div "3-204827 Buscar (apellido, dni, cuil, nro traspaso, cuit, obra social) search C…" at bounding box center [261, 233] width 522 height 466
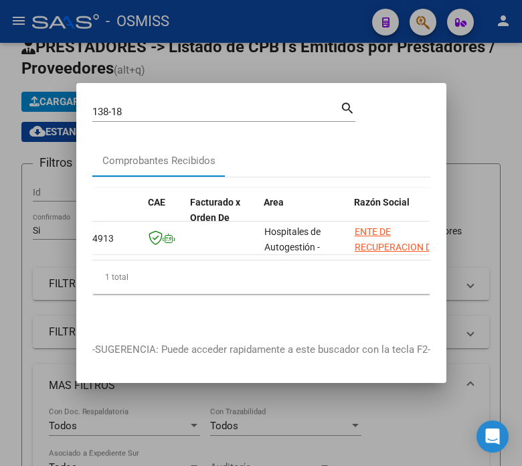
scroll to position [0, 104]
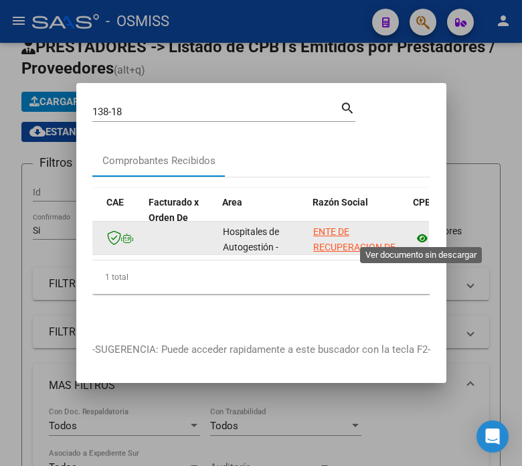
click at [419, 236] on icon at bounding box center [422, 238] width 17 height 16
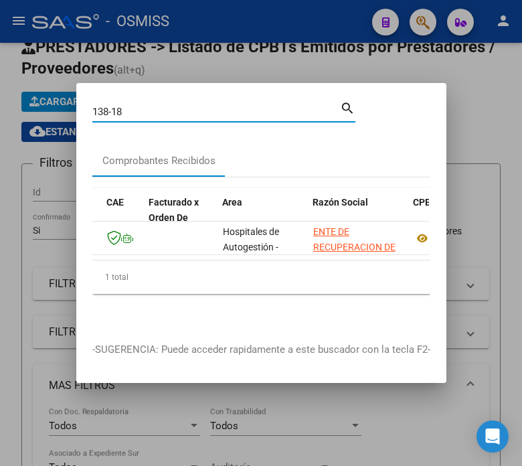
drag, startPoint x: 145, startPoint y: 107, endPoint x: 80, endPoint y: 119, distance: 66.0
click at [80, 119] on mat-dialog-content "138-18 Buscar (apellido, dni, cuil, nro traspaso, cuit, obra social) search Com…" at bounding box center [261, 212] width 370 height 227
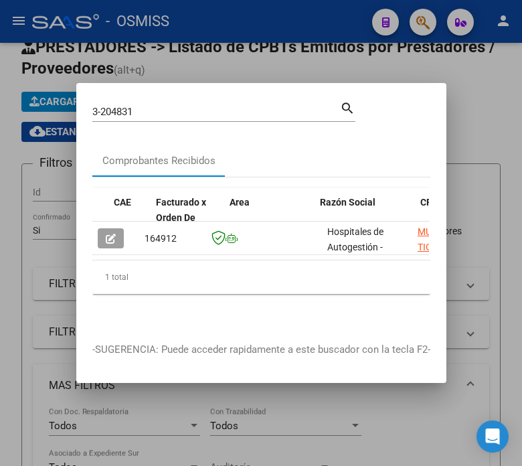
scroll to position [0, 258]
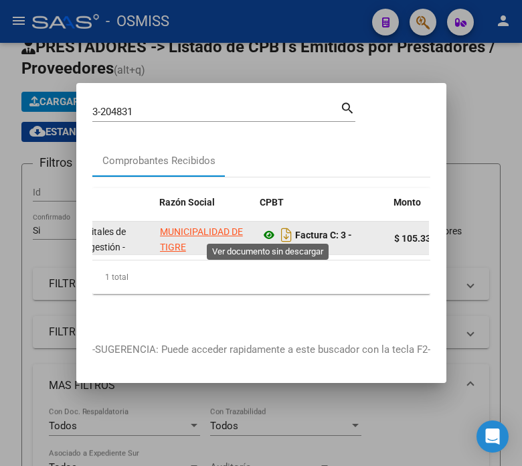
click at [269, 232] on icon at bounding box center [268, 235] width 17 height 16
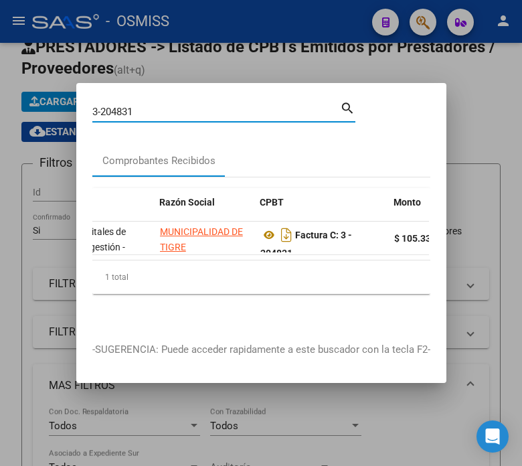
drag, startPoint x: 139, startPoint y: 104, endPoint x: 131, endPoint y: 103, distance: 7.4
click at [131, 106] on input "3-204831" at bounding box center [216, 112] width 248 height 12
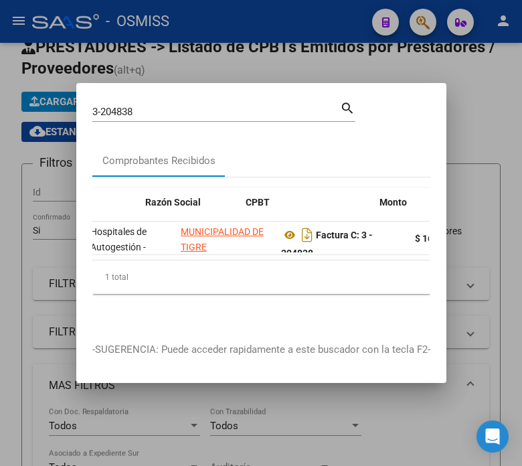
scroll to position [0, 292]
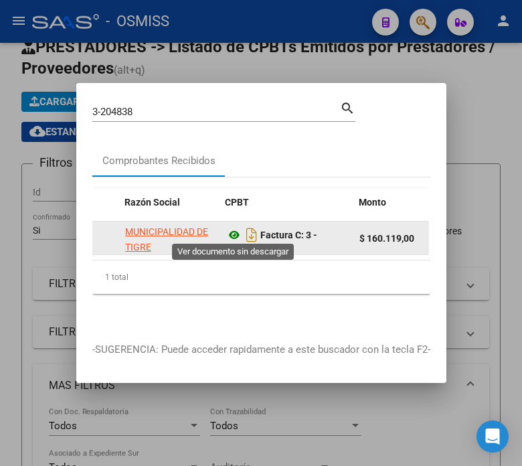
click at [230, 228] on icon at bounding box center [234, 235] width 17 height 16
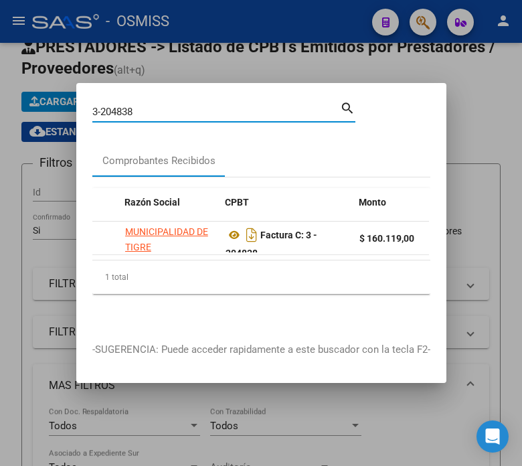
click at [189, 106] on input "3-204838" at bounding box center [216, 112] width 248 height 12
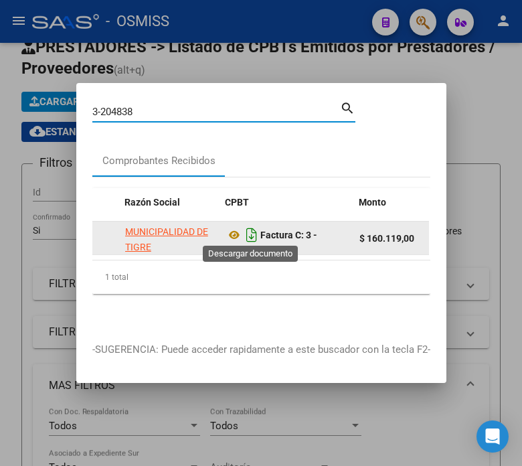
scroll to position [8, 0]
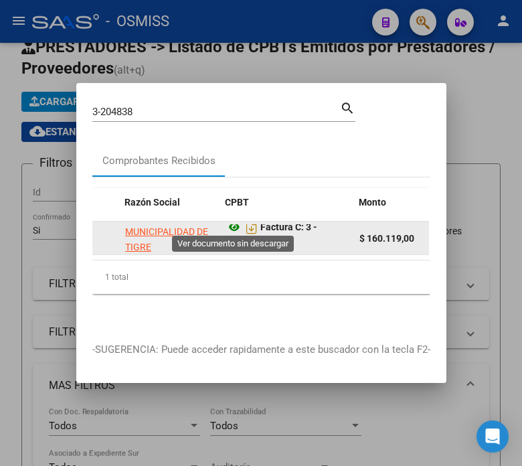
click at [234, 224] on icon at bounding box center [234, 227] width 17 height 16
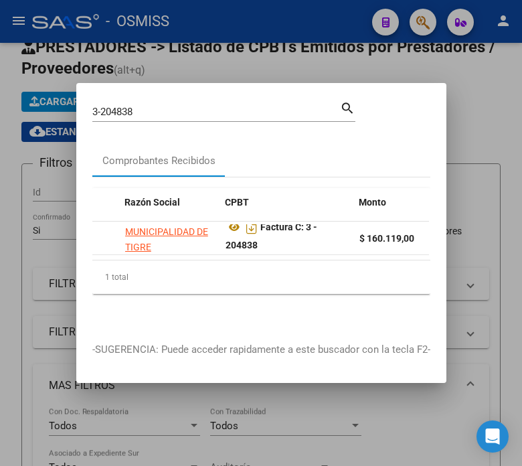
click at [158, 107] on input "3-204838" at bounding box center [216, 112] width 248 height 12
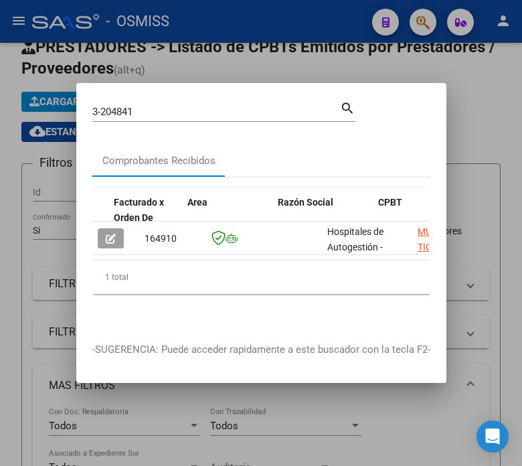
scroll to position [0, 175]
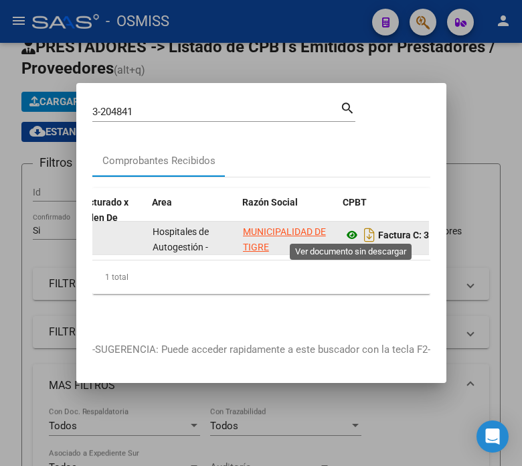
click at [355, 227] on icon at bounding box center [351, 235] width 17 height 16
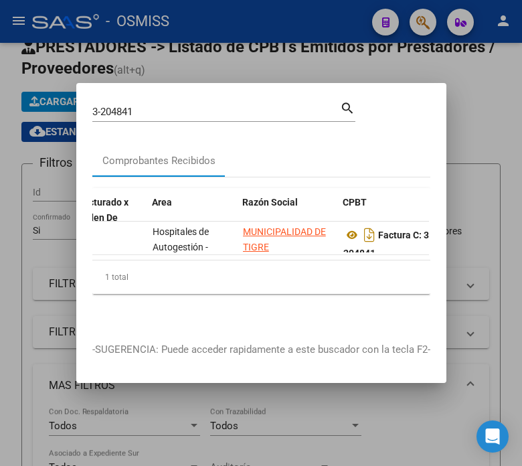
click at [143, 108] on input "3-204841" at bounding box center [216, 112] width 248 height 12
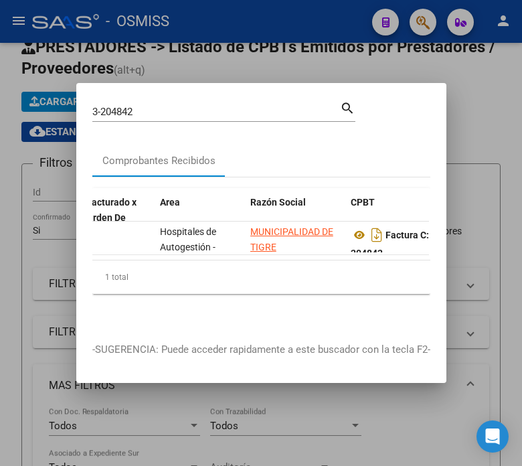
scroll to position [0, 181]
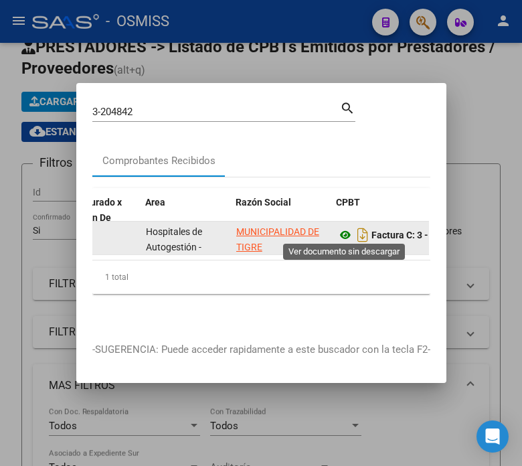
click at [346, 227] on icon at bounding box center [345, 235] width 17 height 16
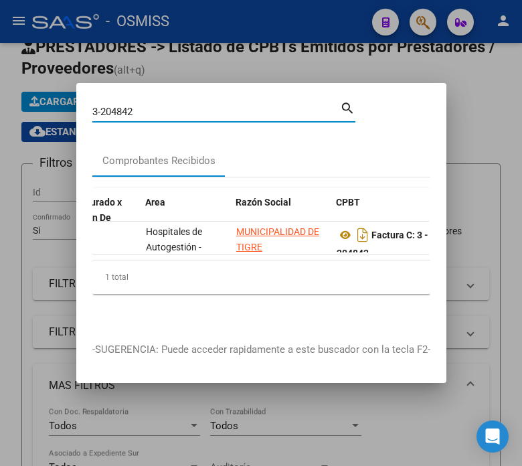
drag, startPoint x: 145, startPoint y: 107, endPoint x: 122, endPoint y: 104, distance: 23.6
click at [122, 106] on input "3-204842" at bounding box center [216, 112] width 248 height 12
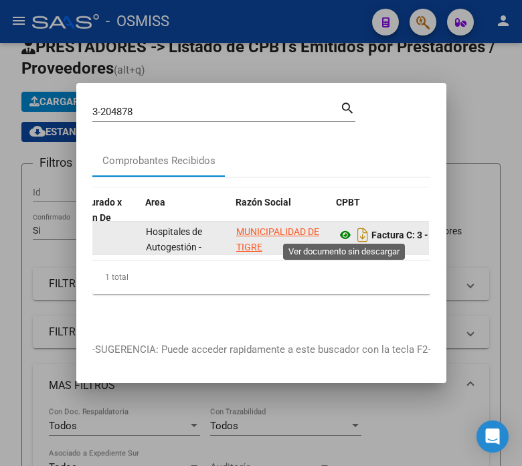
click at [351, 230] on icon at bounding box center [345, 235] width 17 height 16
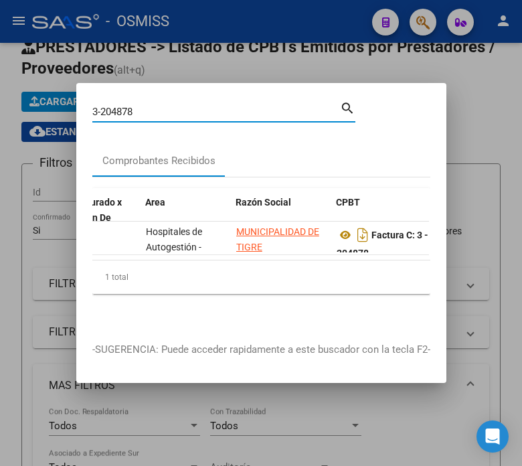
drag, startPoint x: 142, startPoint y: 105, endPoint x: 102, endPoint y: 106, distance: 39.5
click at [102, 106] on input "3-204878" at bounding box center [216, 112] width 248 height 12
paste input "5702"
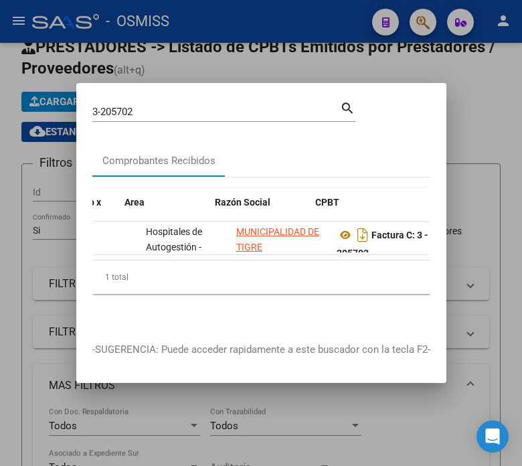
scroll to position [0, 209]
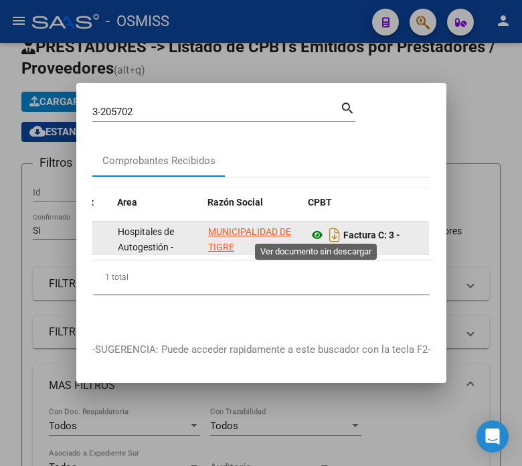
click at [318, 227] on icon at bounding box center [317, 235] width 17 height 16
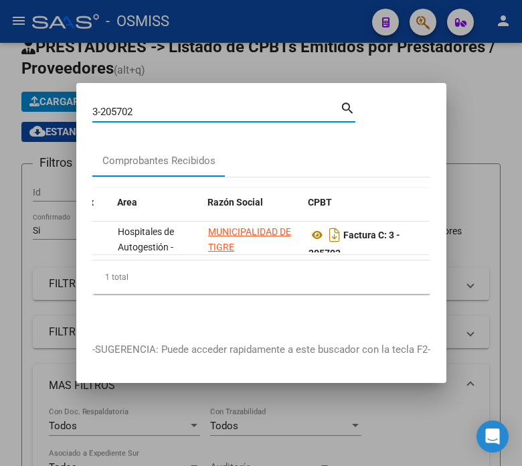
drag, startPoint x: 148, startPoint y: 108, endPoint x: 90, endPoint y: 115, distance: 57.9
click at [90, 115] on mat-dialog-content "3-205702 Buscar (apellido, dni, cuil, nro traspaso, cuit, obra social) search C…" at bounding box center [261, 212] width 370 height 227
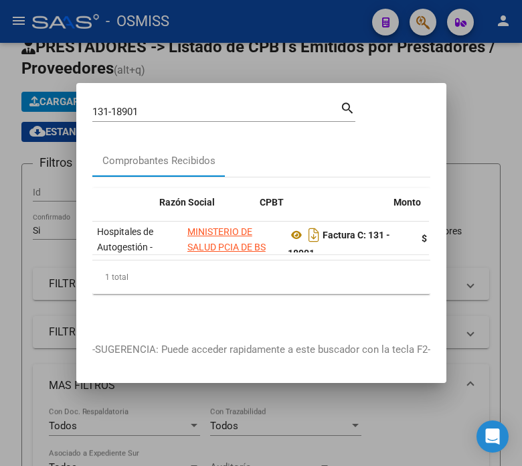
scroll to position [0, 272]
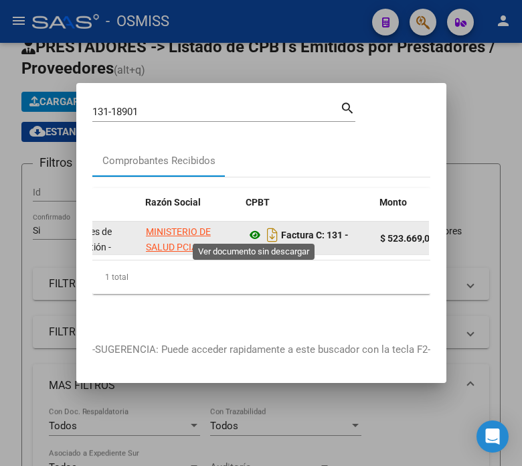
click at [252, 228] on icon at bounding box center [254, 235] width 17 height 16
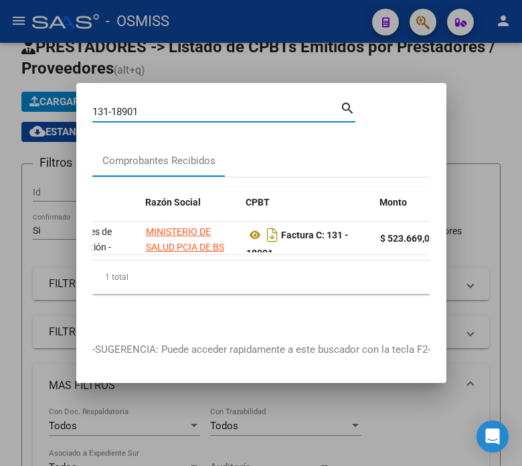
drag, startPoint x: 147, startPoint y: 106, endPoint x: 74, endPoint y: 111, distance: 73.8
click at [74, 115] on div "131-18901 Buscar (apellido, dni, cuil, nro traspaso, cuit, obra social) search …" at bounding box center [261, 233] width 522 height 466
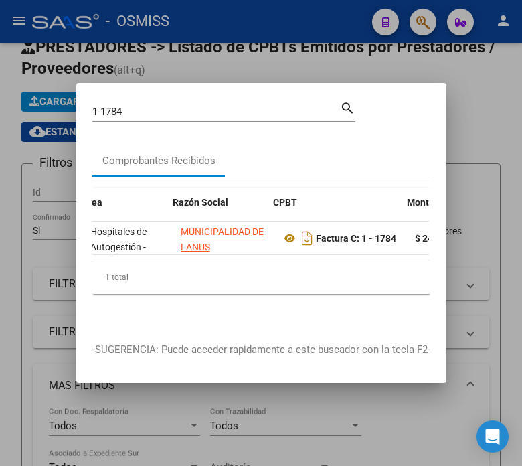
scroll to position [0, 244]
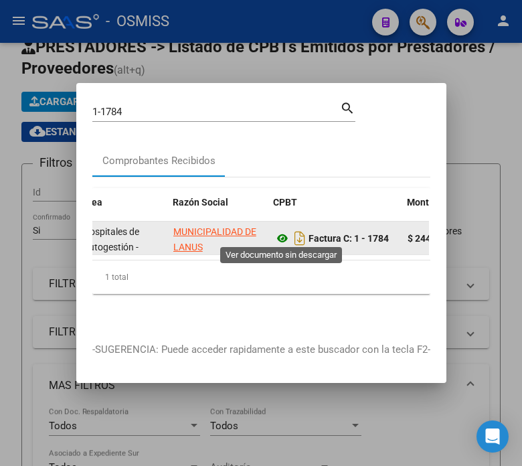
click at [279, 231] on icon at bounding box center [282, 238] width 17 height 16
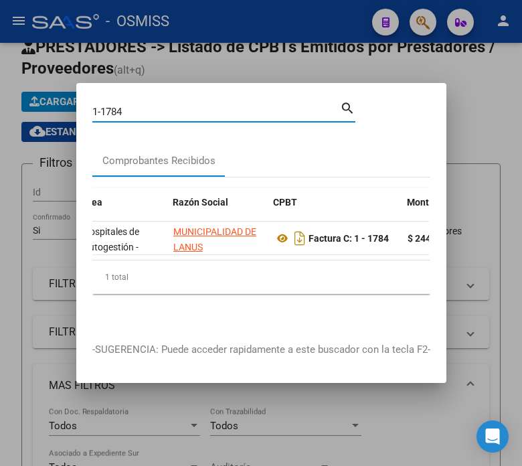
drag, startPoint x: 151, startPoint y: 101, endPoint x: -41, endPoint y: 111, distance: 193.0
click at [0, 111] on html "menu - OSMISS person Firma Express Inicio Instructivos Contacto OS Reportes Ing…" at bounding box center [261, 233] width 522 height 466
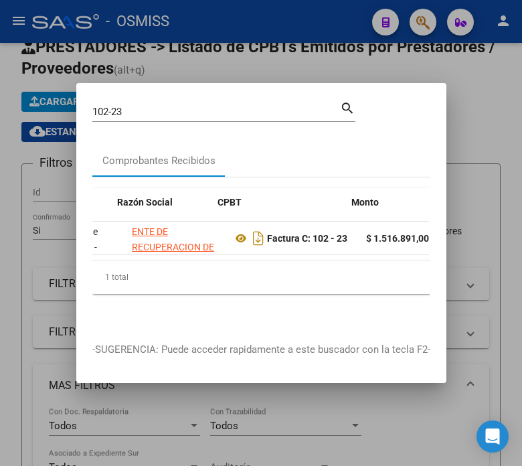
scroll to position [0, 300]
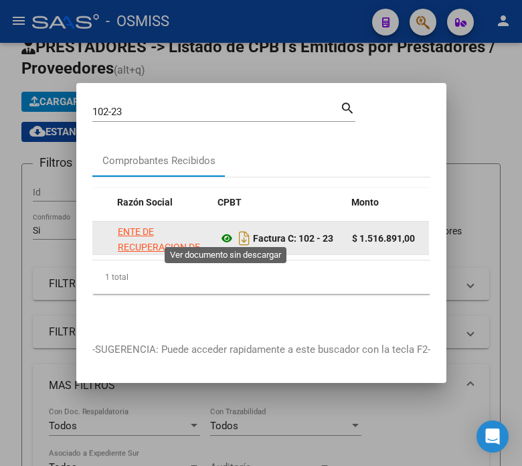
click at [228, 235] on icon at bounding box center [226, 238] width 17 height 16
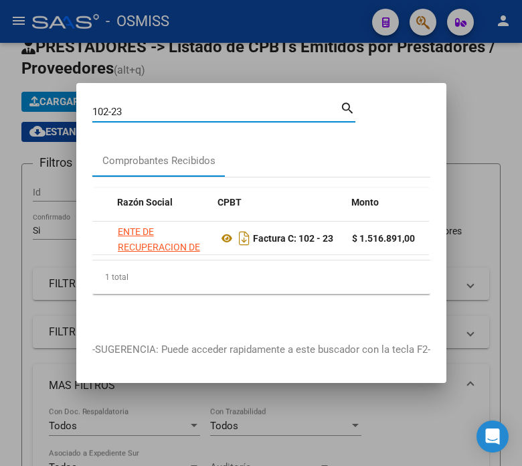
drag, startPoint x: 135, startPoint y: 109, endPoint x: 88, endPoint y: 116, distance: 47.4
click at [88, 116] on mat-dialog-content "102-23 Buscar (apellido, dni, cuil, nro traspaso, cuit, obra social) search Com…" at bounding box center [261, 212] width 370 height 227
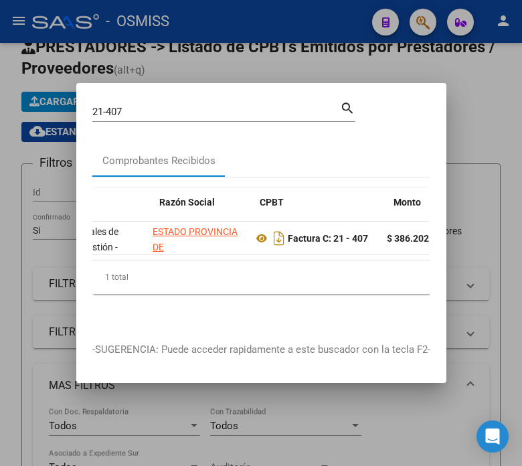
scroll to position [0, 272]
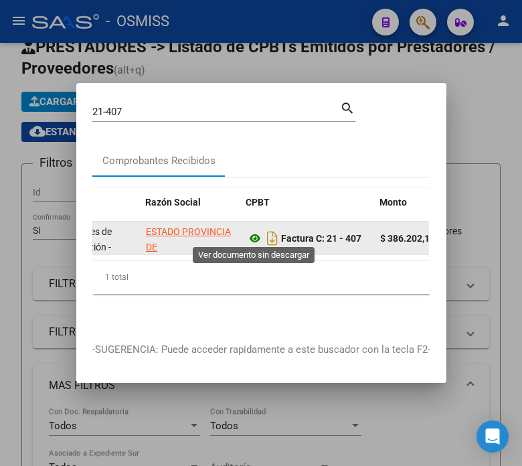
click at [250, 233] on icon at bounding box center [254, 238] width 17 height 16
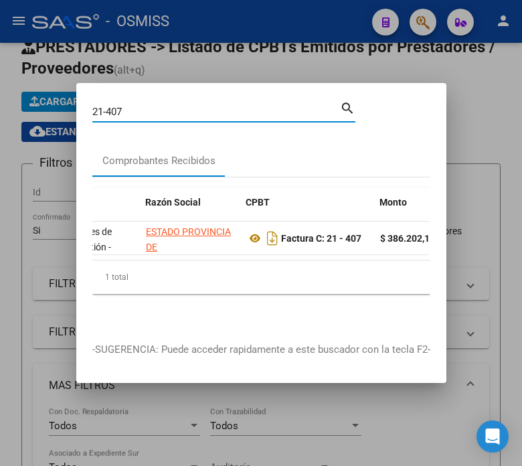
drag, startPoint x: 139, startPoint y: 102, endPoint x: -4, endPoint y: 120, distance: 144.4
click at [0, 120] on html "menu - OSMISS person Firma Express Inicio Instructivos Contacto OS Reportes Ing…" at bounding box center [261, 233] width 522 height 466
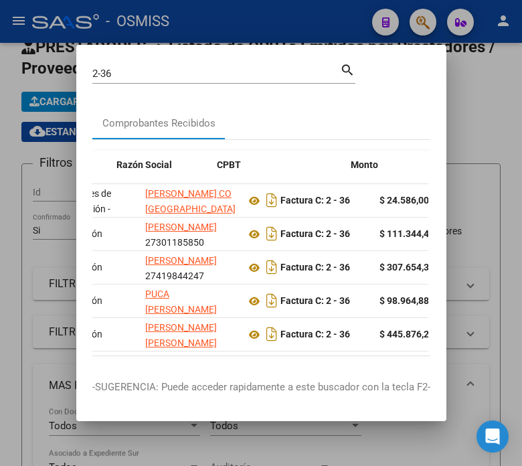
scroll to position [0, 301]
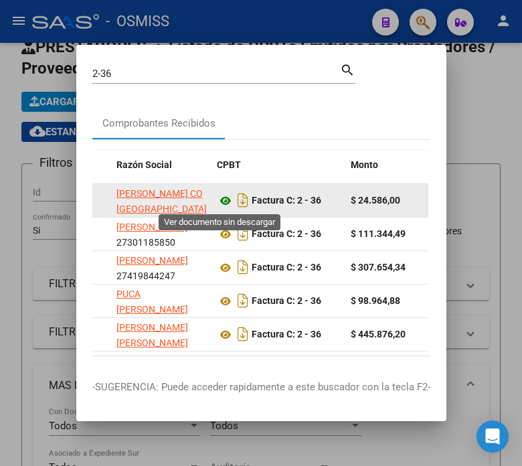
click at [222, 201] on icon at bounding box center [225, 201] width 17 height 16
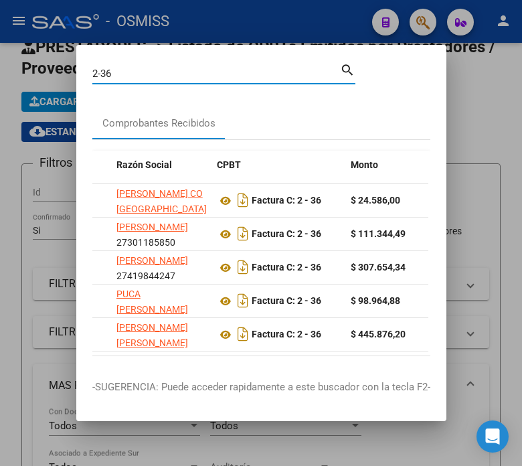
drag, startPoint x: 131, startPoint y: 72, endPoint x: 55, endPoint y: 82, distance: 76.3
click at [55, 82] on div "2-36 Buscar (apellido, dni, cuil, nro traspaso, cuit, obra social) search Compr…" at bounding box center [261, 233] width 522 height 466
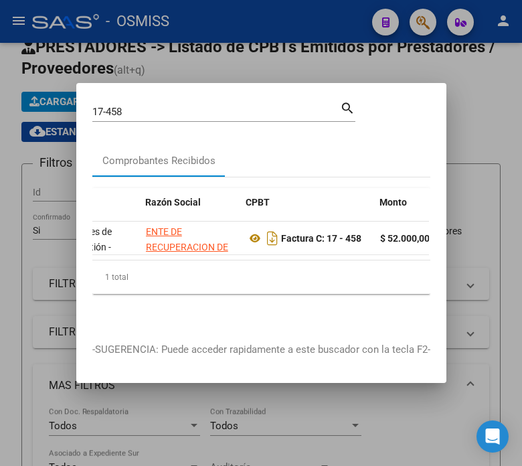
scroll to position [0, 300]
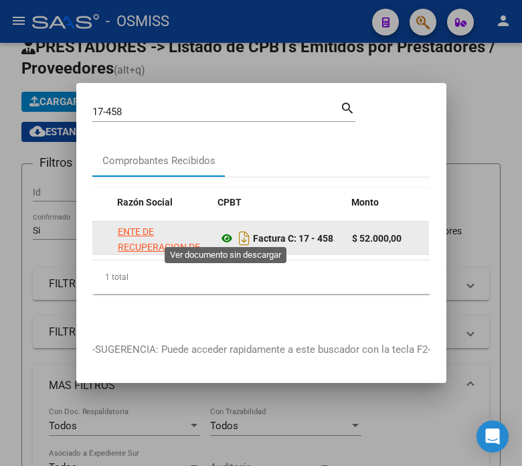
click at [224, 232] on icon at bounding box center [226, 238] width 17 height 16
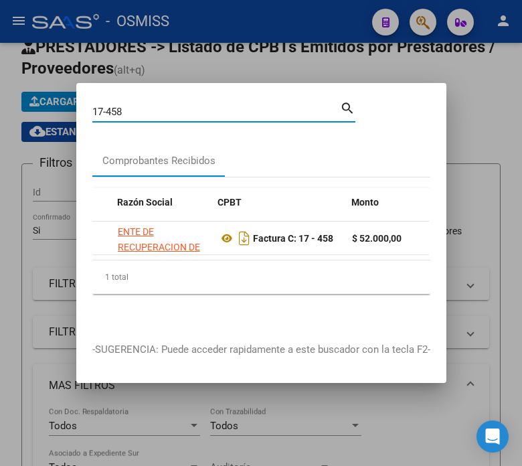
drag, startPoint x: 141, startPoint y: 102, endPoint x: 72, endPoint y: 110, distance: 69.5
click at [72, 110] on div "17-458 Buscar (apellido, dni, cuil, nro traspaso, cuit, obra social) search Com…" at bounding box center [261, 233] width 522 height 466
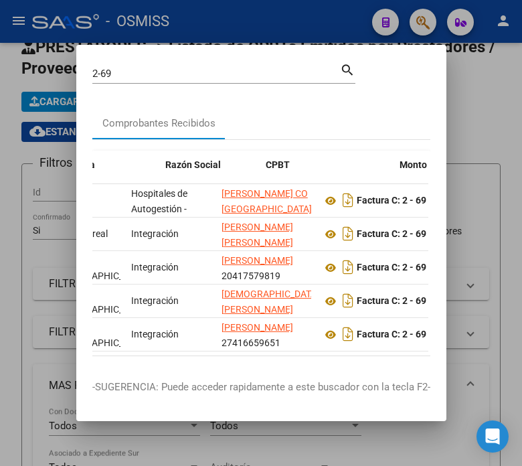
scroll to position [0, 301]
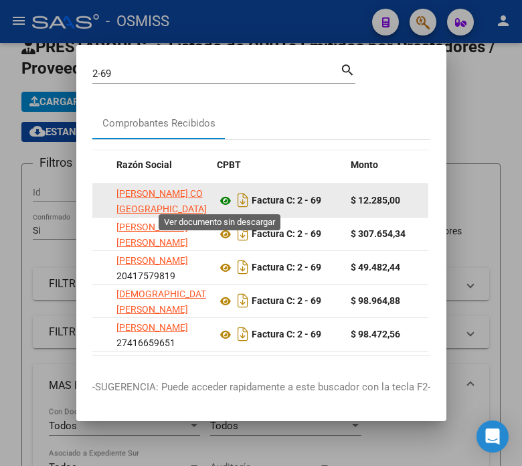
click at [222, 197] on icon at bounding box center [225, 201] width 17 height 16
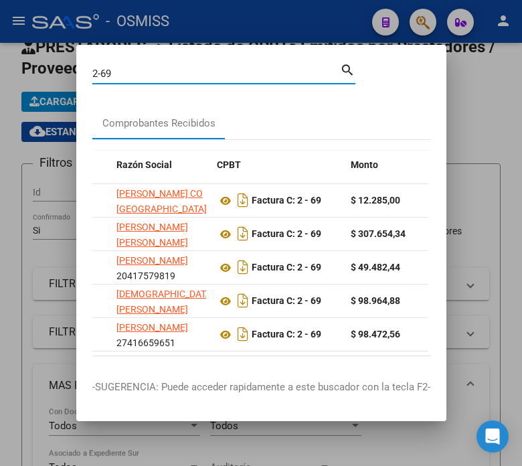
drag, startPoint x: 111, startPoint y: 71, endPoint x: 33, endPoint y: 83, distance: 78.6
click at [33, 83] on div "2-69 Buscar (apellido, dni, cuil, nro traspaso, cuit, obra social) search Compr…" at bounding box center [261, 233] width 522 height 466
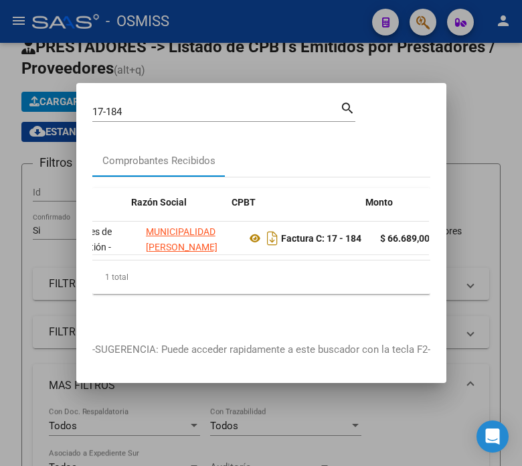
scroll to position [0, 328]
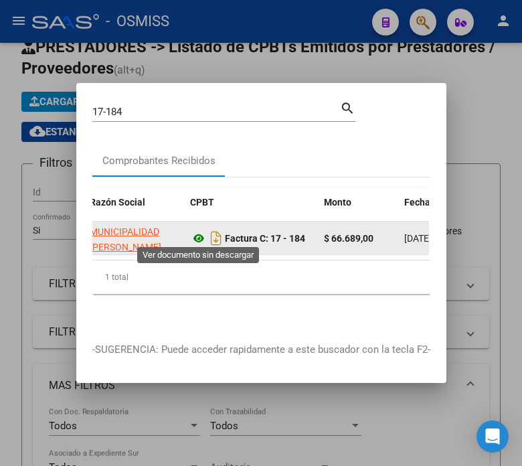
click at [198, 233] on icon at bounding box center [198, 238] width 17 height 16
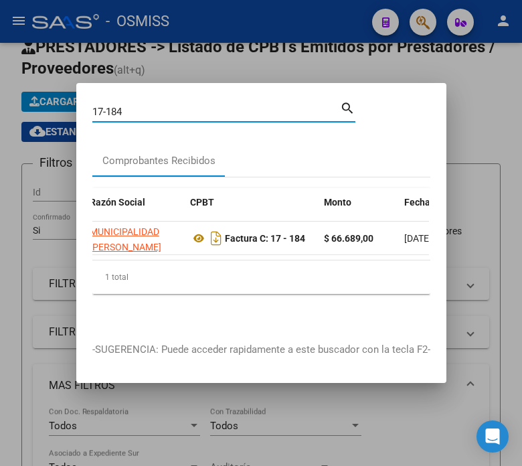
drag, startPoint x: 138, startPoint y: 106, endPoint x: 75, endPoint y: 116, distance: 63.7
click at [75, 116] on div "17-184 Buscar (apellido, dni, cuil, nro traspaso, cuit, obra social) search Com…" at bounding box center [261, 233] width 522 height 466
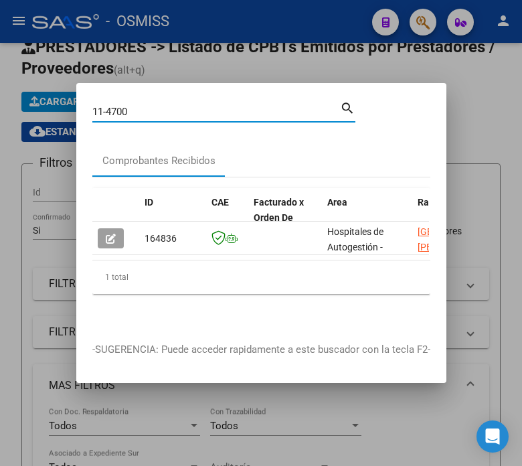
click at [418, 252] on datatable-body "164836 Hospitales de Autogestión - [GEOGRAPHIC_DATA][PERSON_NAME] 30999275474 F…" at bounding box center [260, 241] width 337 height 38
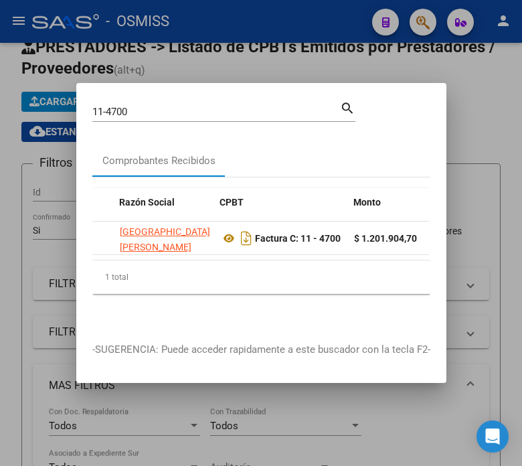
scroll to position [0, 367]
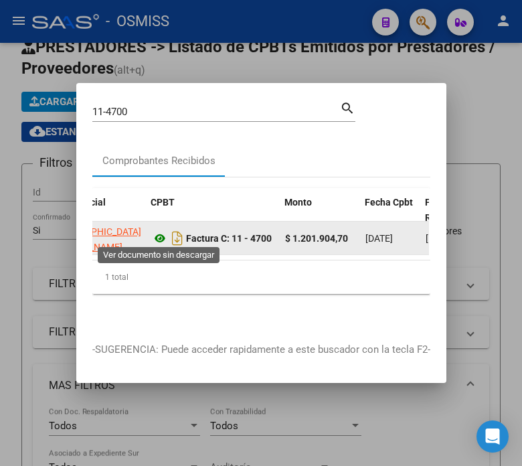
click at [161, 231] on icon at bounding box center [159, 238] width 17 height 16
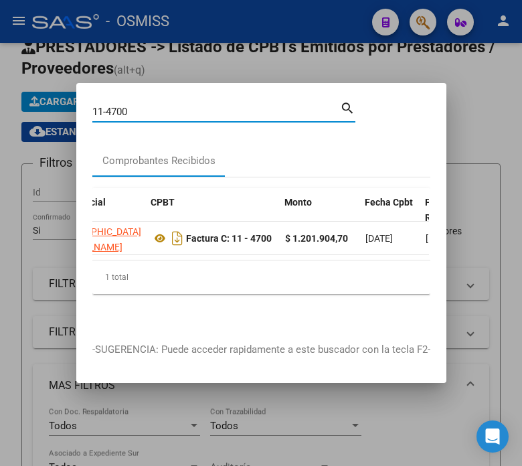
click at [157, 108] on input "11-4700" at bounding box center [216, 112] width 248 height 12
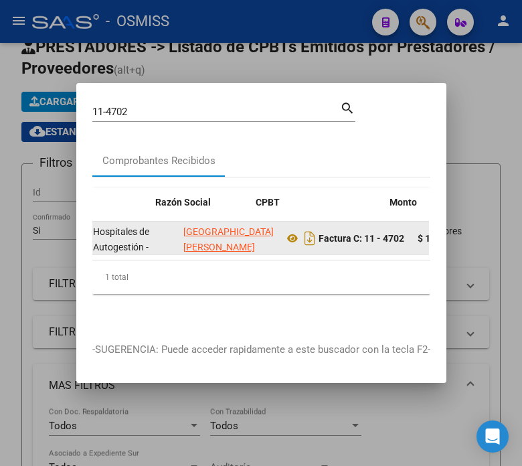
scroll to position [0, 268]
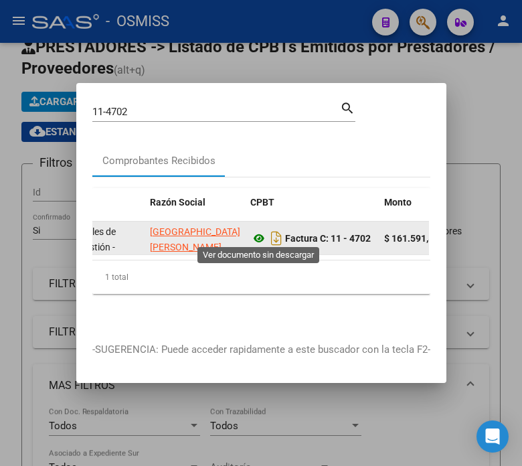
click at [262, 235] on icon at bounding box center [258, 238] width 17 height 16
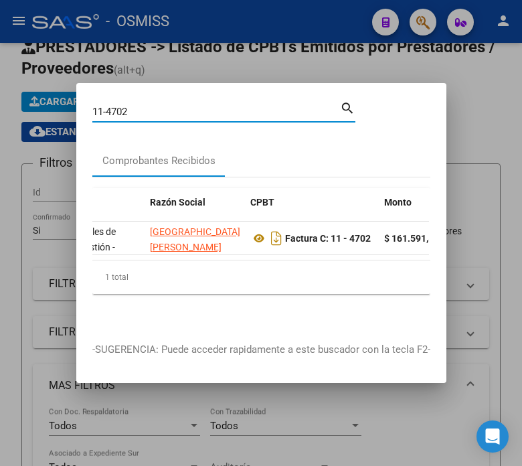
drag, startPoint x: 141, startPoint y: 108, endPoint x: 90, endPoint y: 112, distance: 51.1
click at [90, 112] on mat-dialog-content "11-4702 Buscar (apellido, dni, cuil, nro traspaso, cuit, obra social) search Co…" at bounding box center [261, 212] width 370 height 227
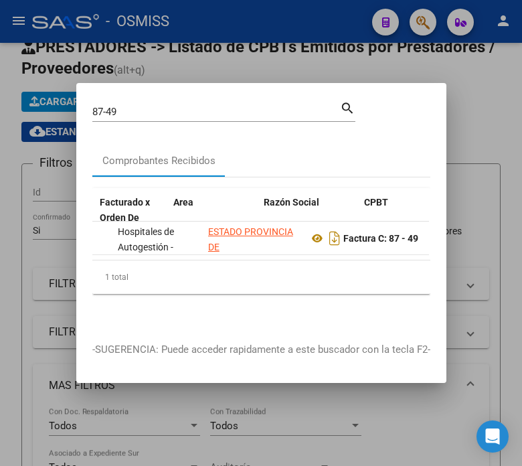
scroll to position [0, 216]
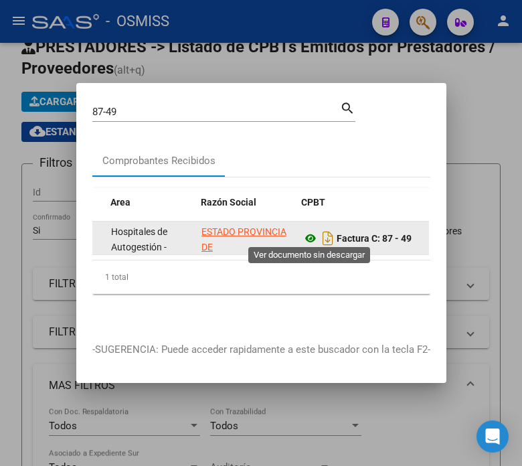
click at [308, 234] on icon at bounding box center [310, 238] width 17 height 16
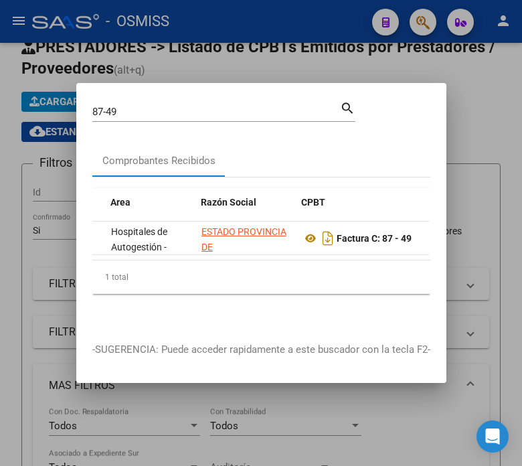
click at [176, 106] on input "87-49" at bounding box center [216, 112] width 248 height 12
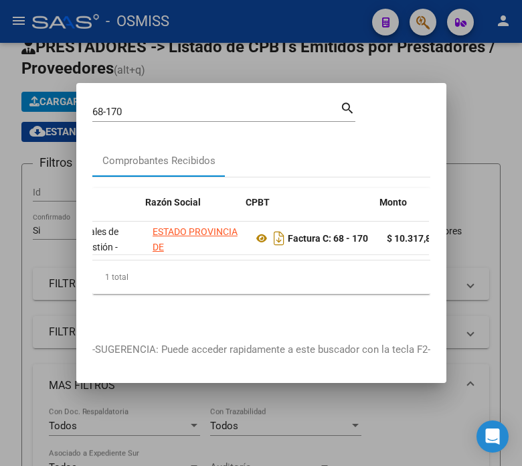
scroll to position [0, 279]
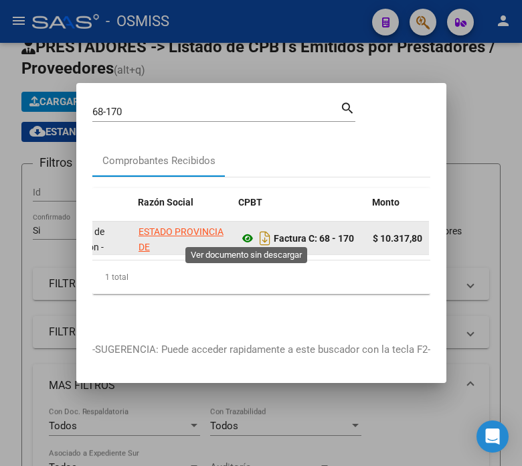
click at [241, 231] on icon at bounding box center [247, 238] width 17 height 16
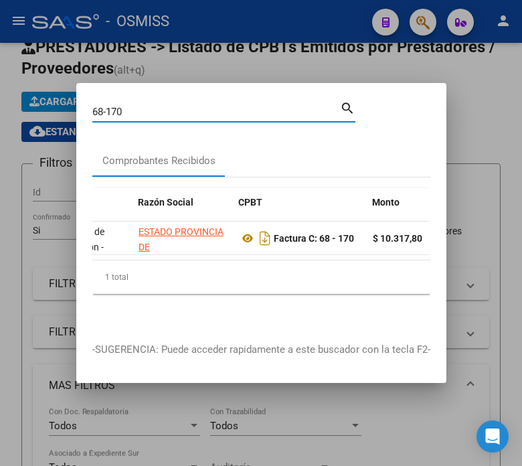
drag, startPoint x: 165, startPoint y: 107, endPoint x: 56, endPoint y: 125, distance: 110.6
click at [56, 125] on div "68-170 Buscar (apellido, dni, cuil, nro traspaso, cuit, obra social) search Com…" at bounding box center [261, 233] width 522 height 466
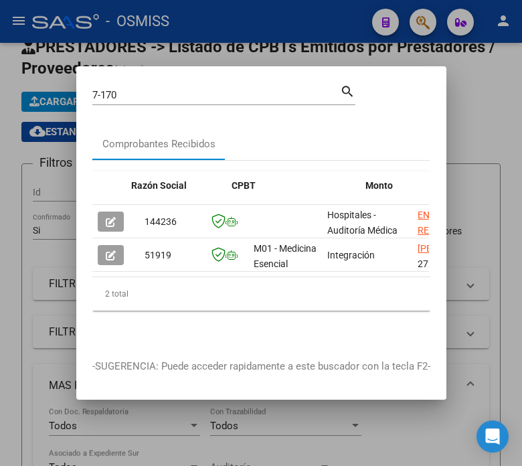
scroll to position [0, 321]
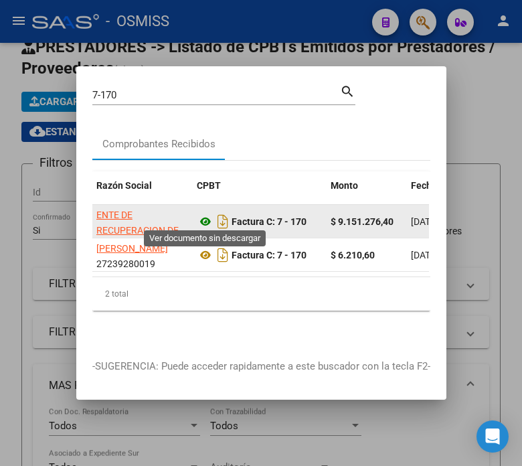
click at [201, 216] on icon at bounding box center [205, 222] width 17 height 16
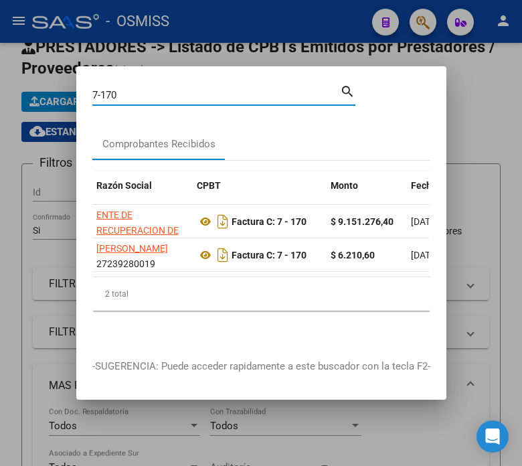
drag, startPoint x: 153, startPoint y: 87, endPoint x: 52, endPoint y: 96, distance: 100.8
click at [52, 96] on div "7-170 Buscar (apellido, dni, cuil, nro traspaso, cuit, obra social) search Comp…" at bounding box center [261, 233] width 522 height 466
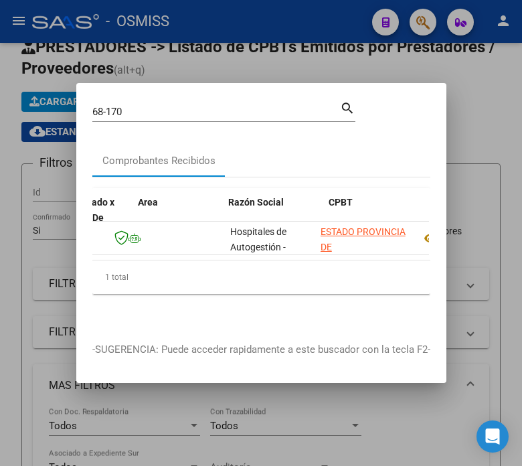
scroll to position [0, 189]
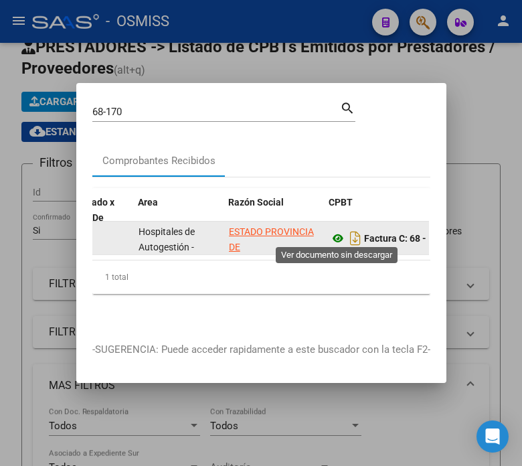
click at [340, 232] on icon at bounding box center [337, 238] width 17 height 16
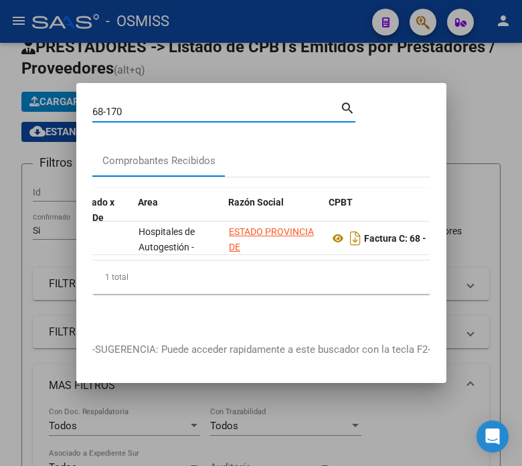
drag, startPoint x: 159, startPoint y: 102, endPoint x: 84, endPoint y: 112, distance: 75.0
click at [84, 112] on mat-dialog-content "68-170 Buscar (apellido, dni, cuil, nro traspaso, cuit, obra social) search Com…" at bounding box center [261, 212] width 370 height 227
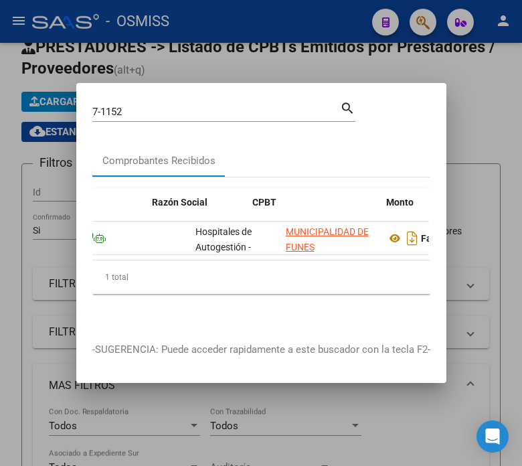
scroll to position [0, 272]
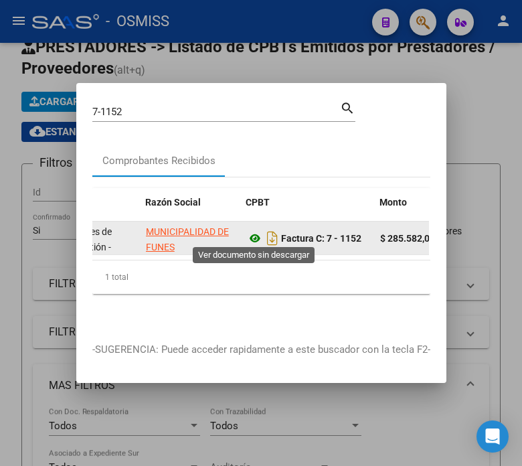
click at [250, 236] on icon at bounding box center [254, 238] width 17 height 16
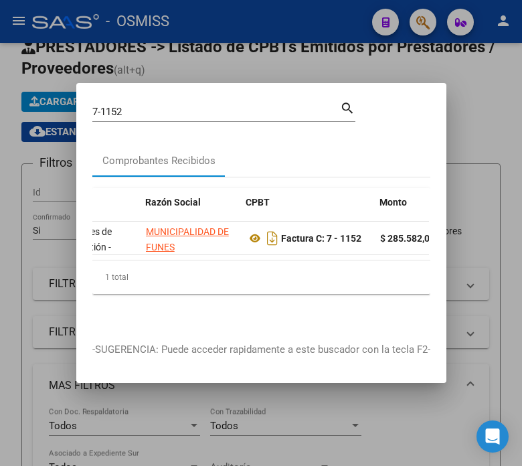
drag, startPoint x: 121, startPoint y: 116, endPoint x: 54, endPoint y: 124, distance: 67.4
click at [54, 124] on div "7-1152 Buscar (apellido, dni, cuil, nro traspaso, cuit, obra social) search Com…" at bounding box center [261, 233] width 522 height 466
click at [132, 106] on input "7-1152" at bounding box center [216, 112] width 248 height 12
click at [134, 106] on input "7-1152" at bounding box center [216, 112] width 248 height 12
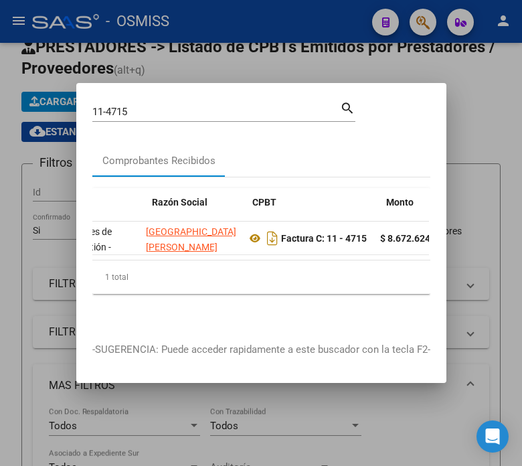
scroll to position [0, 279]
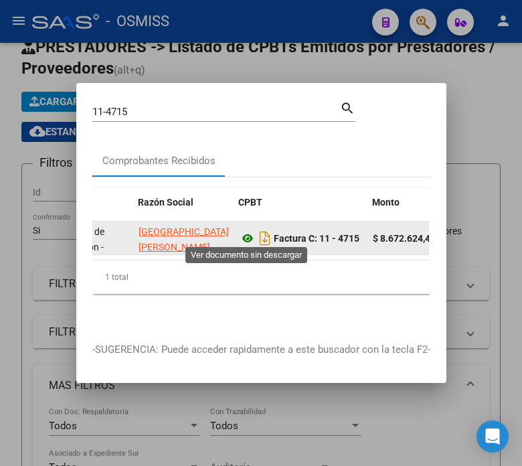
click at [246, 232] on icon at bounding box center [247, 238] width 17 height 16
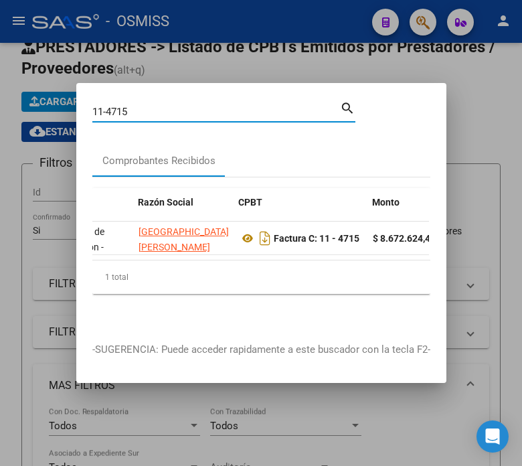
click at [157, 106] on input "11-4715" at bounding box center [216, 112] width 248 height 12
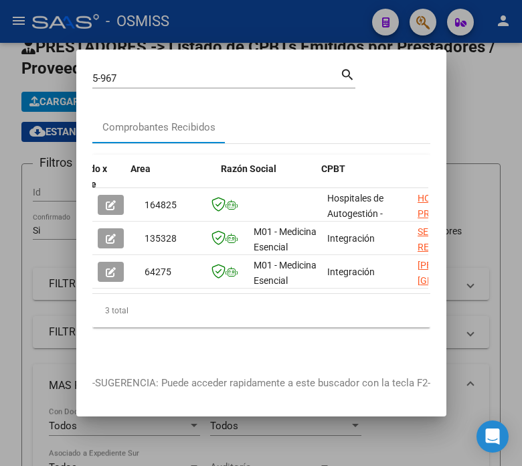
scroll to position [0, 280]
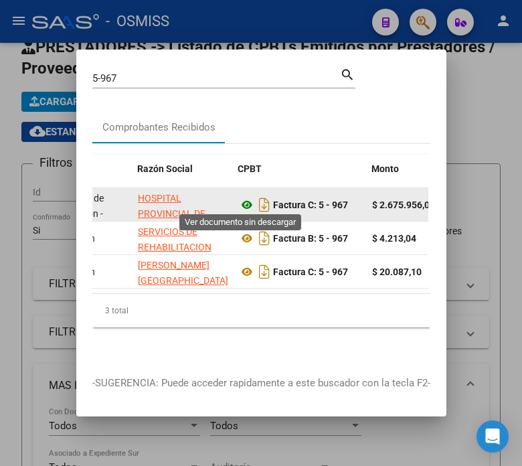
click at [239, 201] on icon at bounding box center [246, 205] width 17 height 16
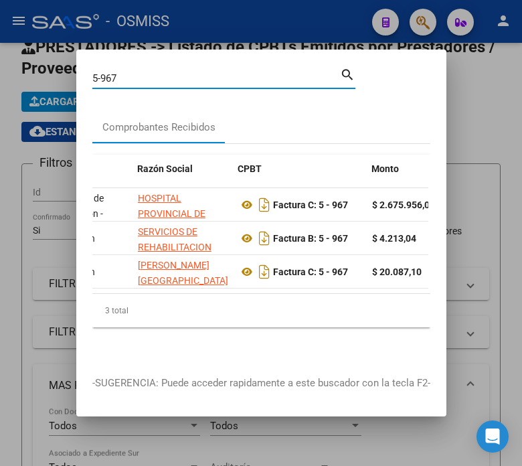
drag, startPoint x: 124, startPoint y: 75, endPoint x: 58, endPoint y: 77, distance: 67.0
click at [58, 77] on div "5-967 Buscar (apellido, dni, cuil, nro traspaso, cuit, obra social) search Comp…" at bounding box center [261, 233] width 522 height 466
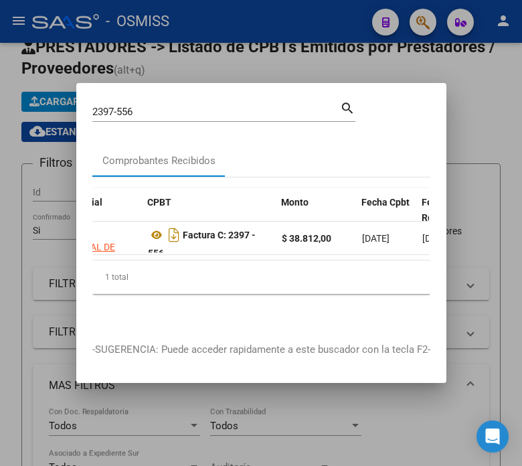
scroll to position [0, 418]
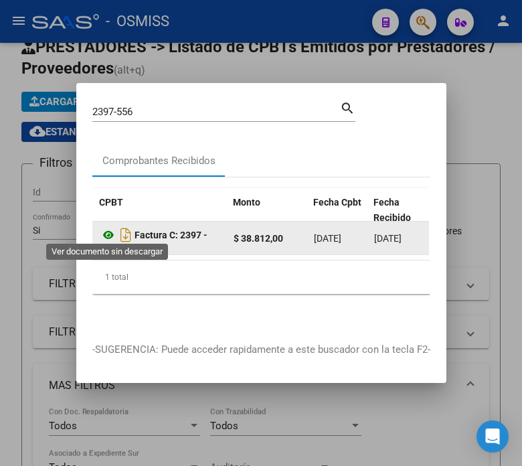
click at [106, 233] on icon at bounding box center [108, 235] width 17 height 16
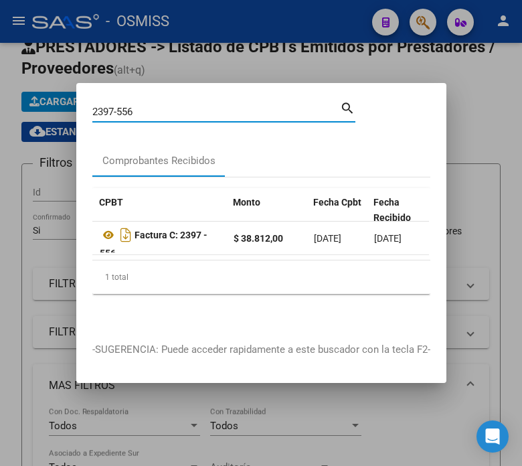
drag, startPoint x: 179, startPoint y: 106, endPoint x: 120, endPoint y: 110, distance: 59.0
click at [120, 110] on input "2397-556" at bounding box center [216, 112] width 248 height 12
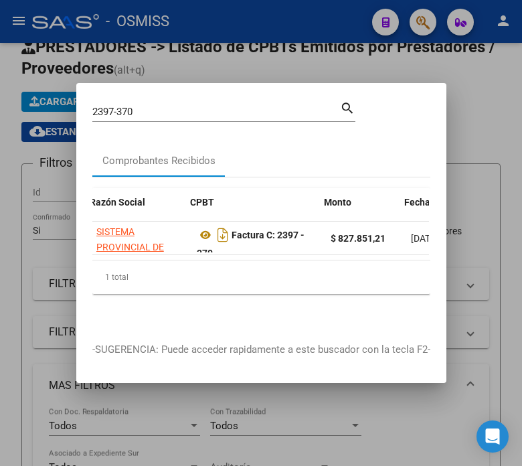
scroll to position [0, 328]
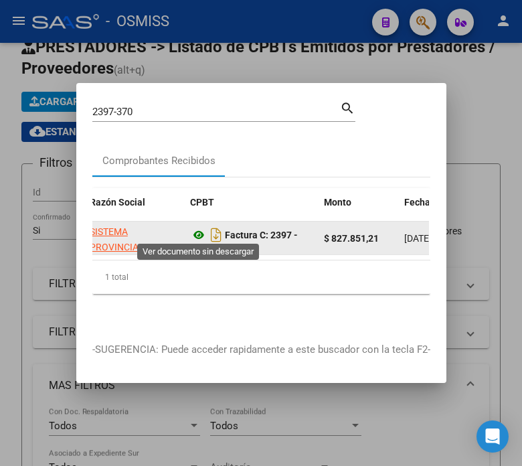
click at [199, 230] on icon at bounding box center [198, 235] width 17 height 16
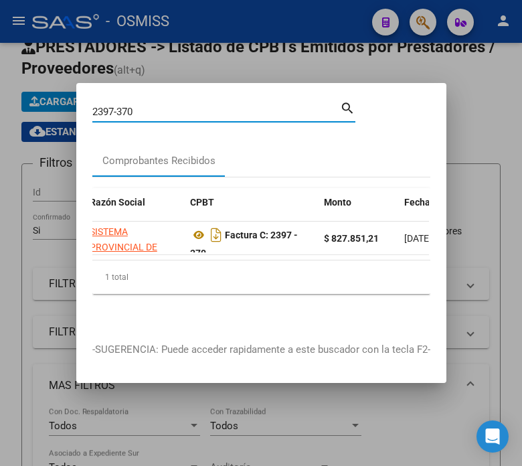
drag, startPoint x: 146, startPoint y: 108, endPoint x: 68, endPoint y: 110, distance: 78.3
click at [50, 124] on div "2397-370 Buscar (apellido, dni, cuil, nro traspaso, cuit, obra social) search C…" at bounding box center [261, 233] width 522 height 466
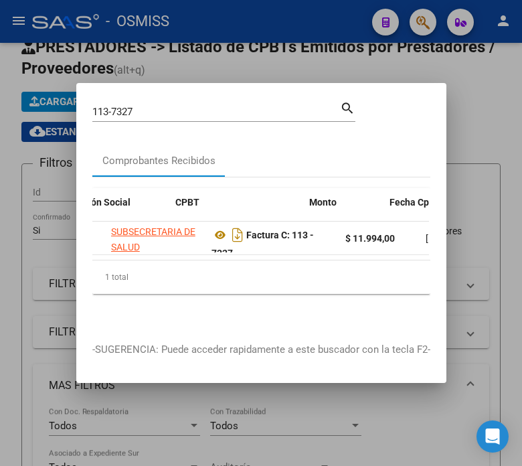
scroll to position [0, 349]
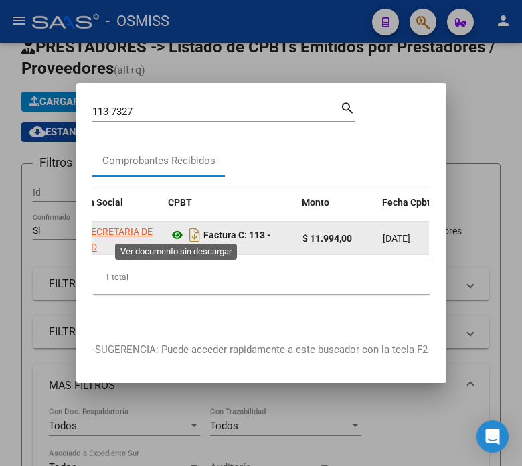
click at [176, 230] on icon at bounding box center [177, 235] width 17 height 16
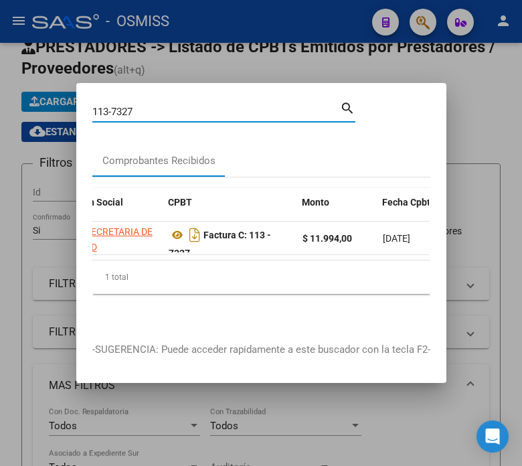
drag, startPoint x: 145, startPoint y: 108, endPoint x: 72, endPoint y: 118, distance: 74.3
click at [72, 118] on div "113-7327 Buscar (apellido, dni, cuil, nro traspaso, cuit, obra social) search C…" at bounding box center [261, 233] width 522 height 466
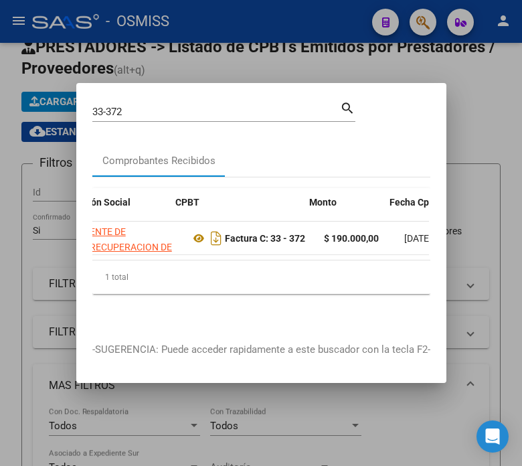
scroll to position [0, 342]
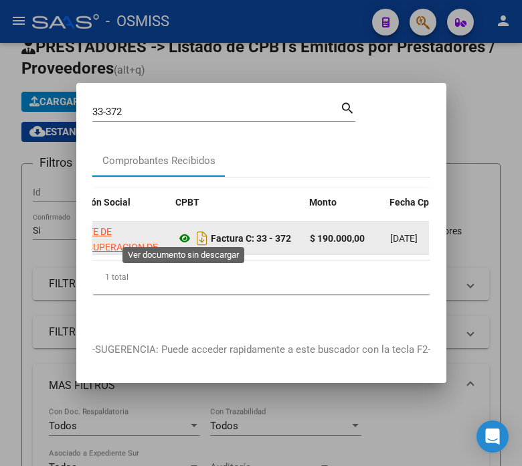
click at [181, 234] on icon at bounding box center [184, 238] width 17 height 16
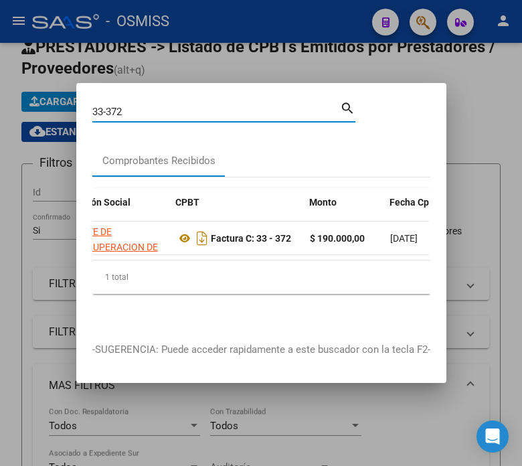
drag, startPoint x: 137, startPoint y: 110, endPoint x: 71, endPoint y: 124, distance: 67.9
click at [58, 118] on div "33-372 Buscar (apellido, dni, cuil, nro traspaso, cuit, obra social) search Com…" at bounding box center [261, 233] width 522 height 466
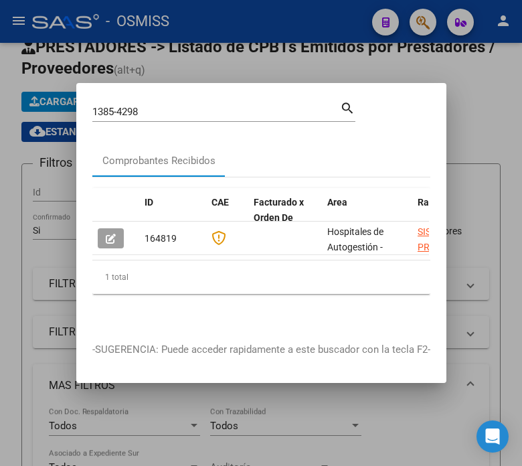
scroll to position [0, 181]
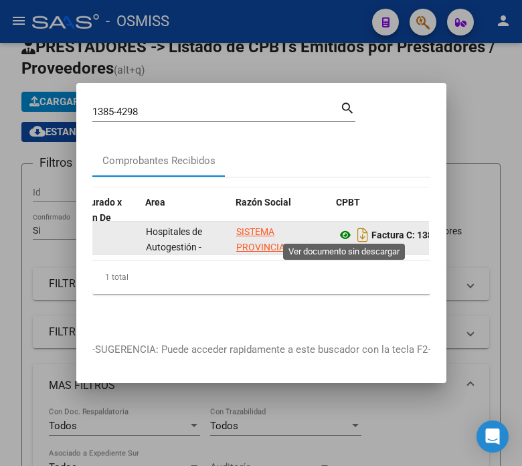
click at [340, 232] on icon at bounding box center [345, 235] width 17 height 16
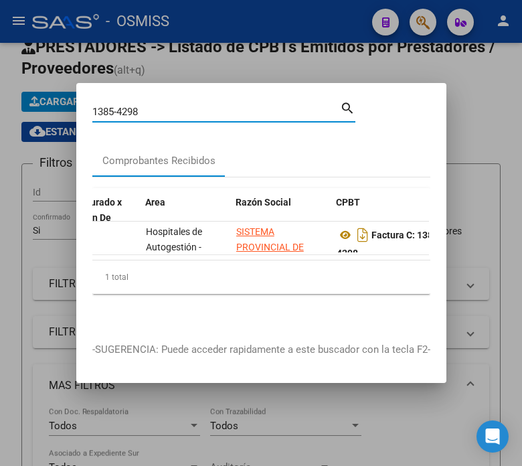
drag, startPoint x: 152, startPoint y: 106, endPoint x: 119, endPoint y: 103, distance: 32.9
click at [119, 106] on input "1385-4298" at bounding box center [216, 112] width 248 height 12
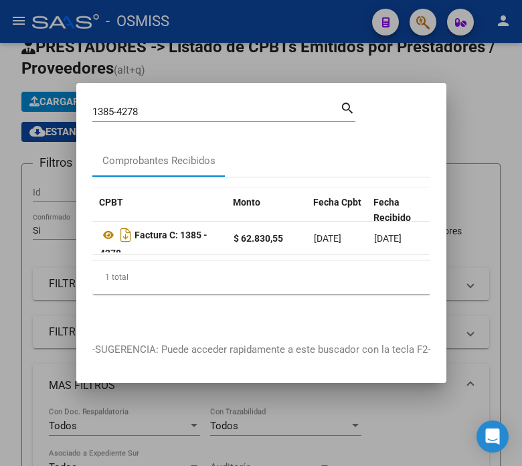
scroll to position [0, 412]
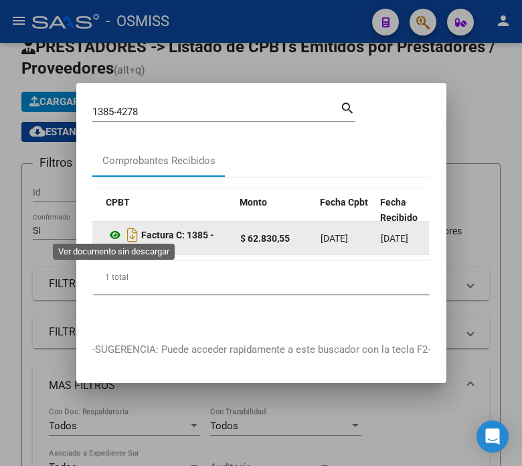
click at [116, 234] on icon at bounding box center [114, 235] width 17 height 16
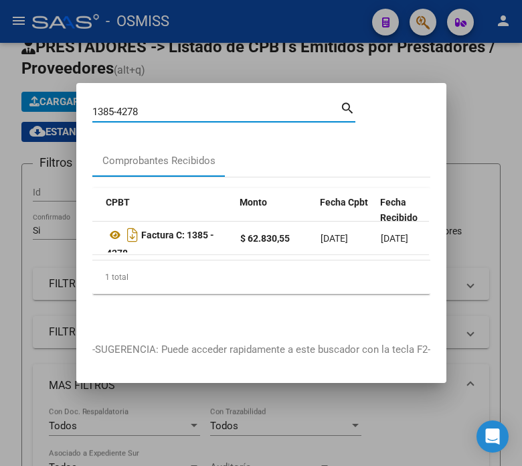
drag, startPoint x: 161, startPoint y: 102, endPoint x: 16, endPoint y: 132, distance: 148.3
click at [16, 132] on div "1385-4278 Buscar (apellido, dni, cuil, nro traspaso, cuit, obra social) search …" at bounding box center [261, 233] width 522 height 466
type input "1384-4700"
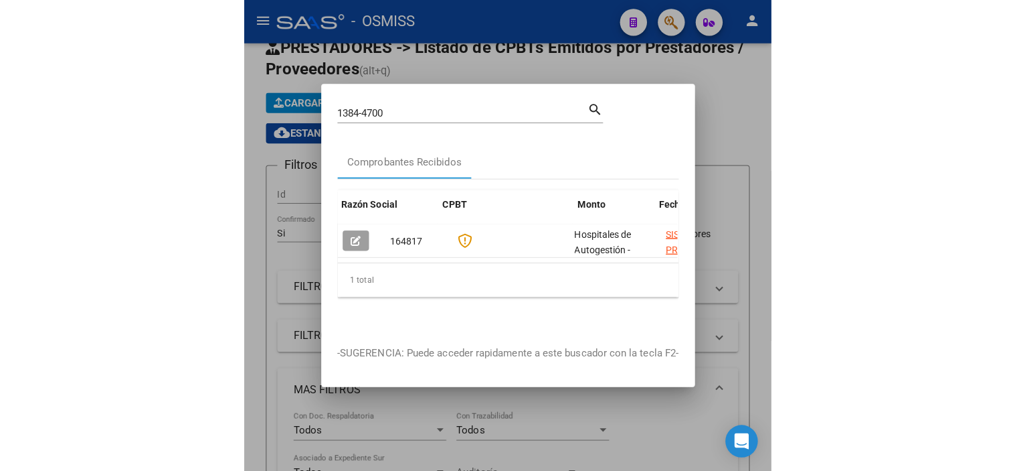
scroll to position [0, 335]
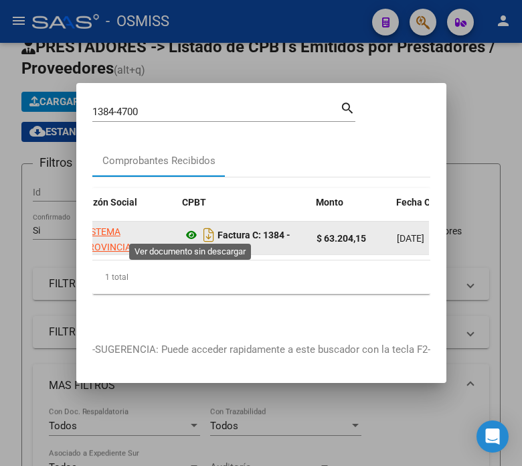
click at [190, 233] on icon at bounding box center [191, 235] width 17 height 16
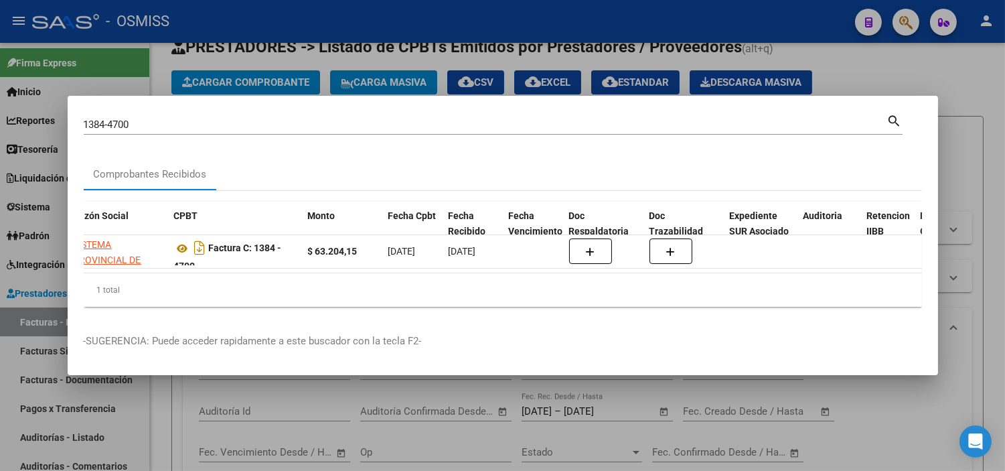
click at [270, 67] on div at bounding box center [502, 235] width 1005 height 471
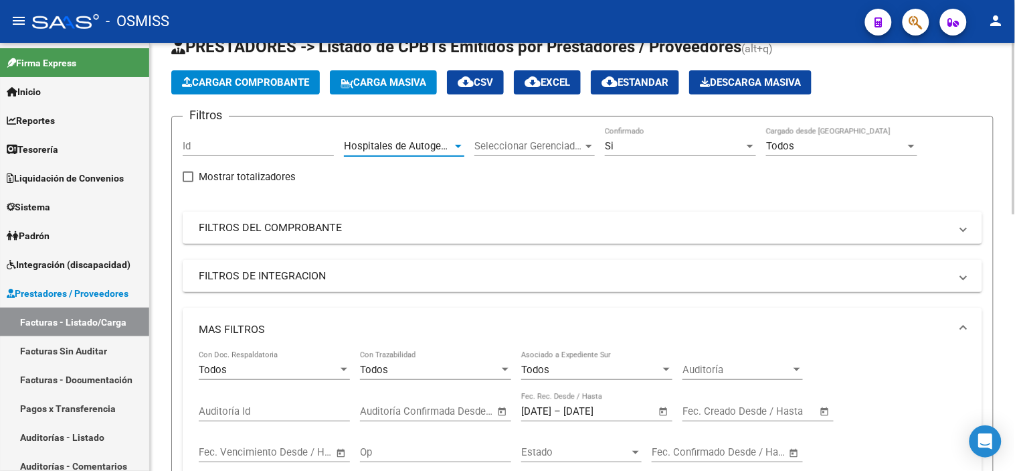
click at [416, 143] on span "Hospitales de Autogestión - Afiliaciones" at bounding box center [434, 146] width 181 height 12
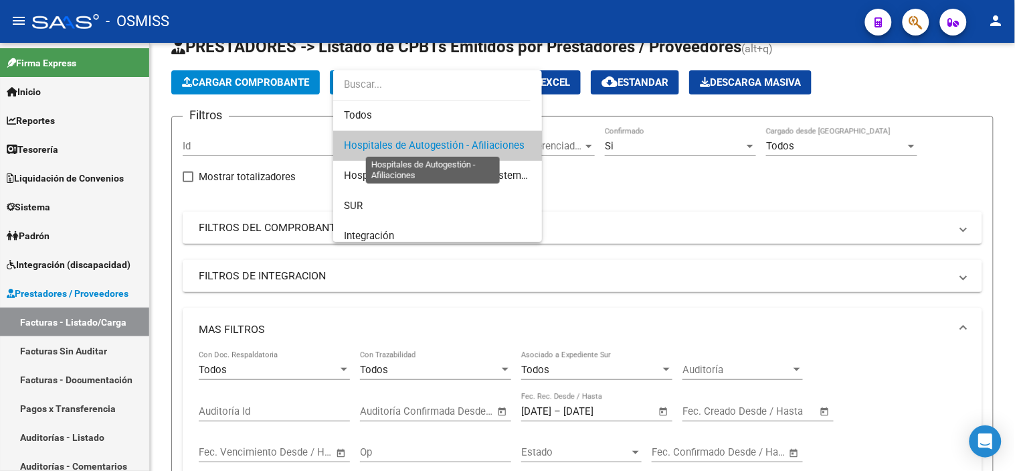
click at [420, 149] on span "Hospitales de Autogestión - Afiliaciones" at bounding box center [434, 145] width 181 height 12
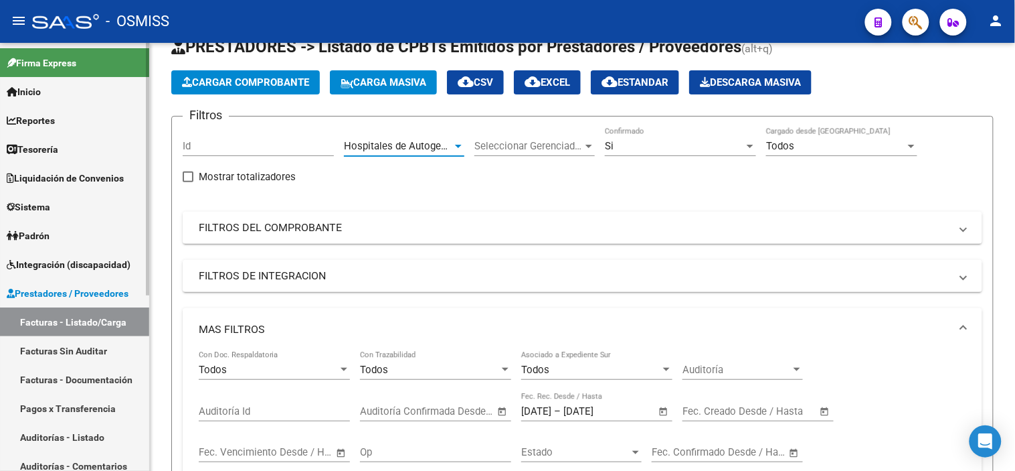
click at [82, 151] on link "Tesorería" at bounding box center [74, 149] width 149 height 29
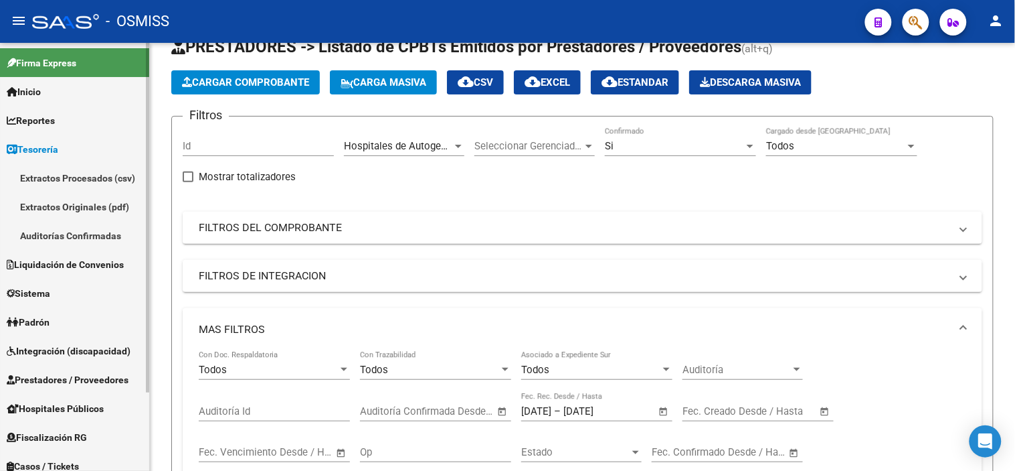
click at [116, 238] on link "Auditorías Confirmadas" at bounding box center [74, 235] width 149 height 29
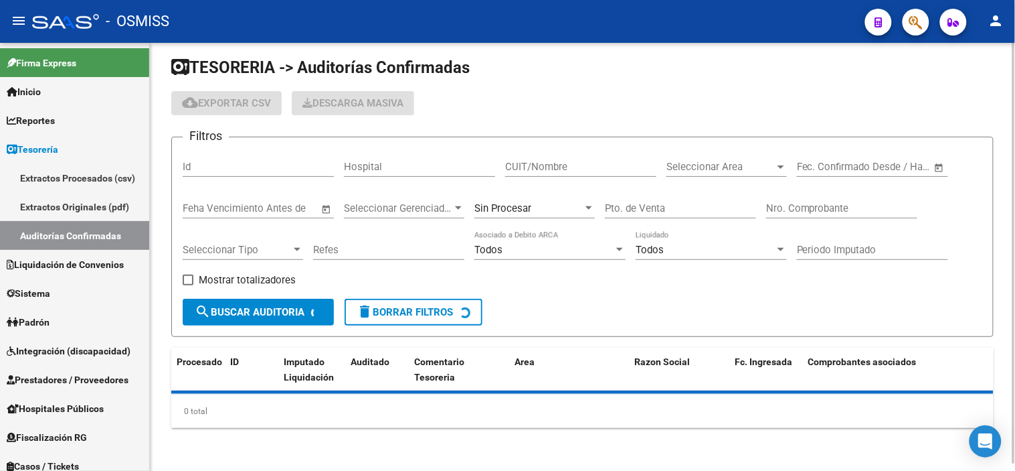
scroll to position [43, 0]
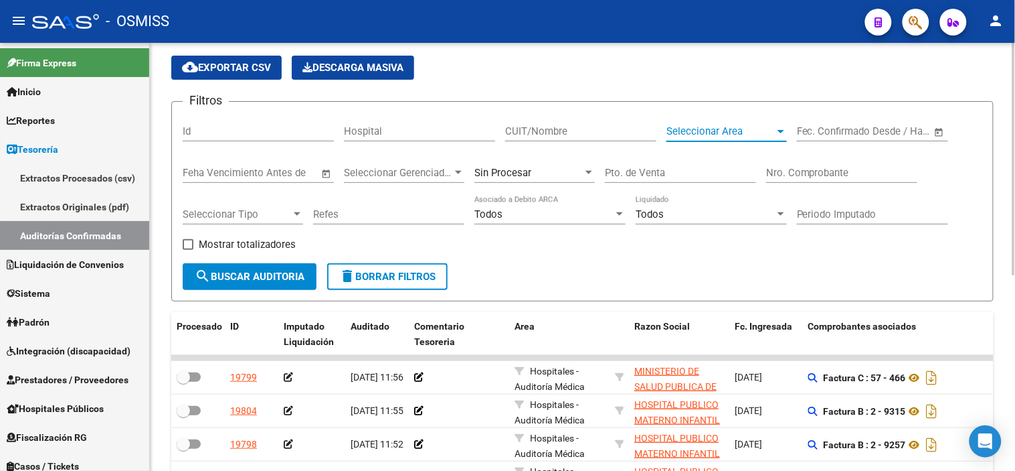
click at [748, 131] on span "Seleccionar Area" at bounding box center [721, 131] width 108 height 12
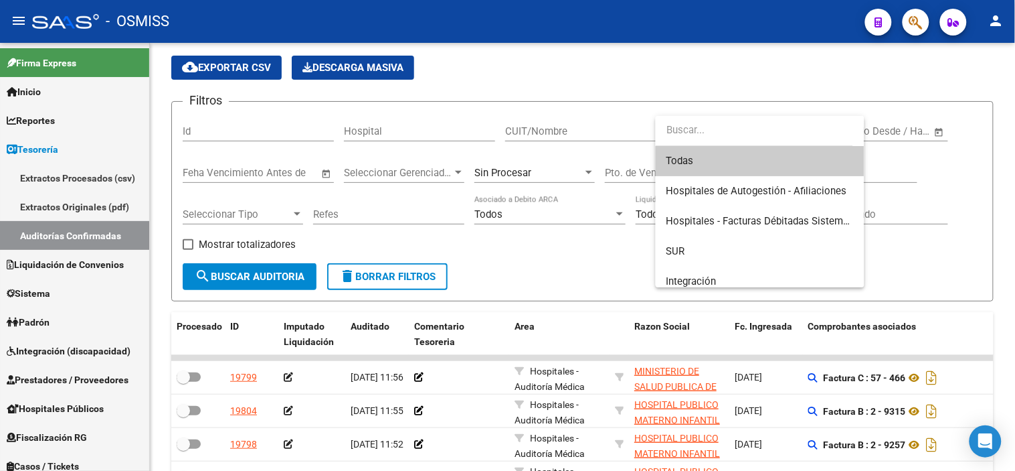
click at [746, 79] on div at bounding box center [507, 235] width 1015 height 471
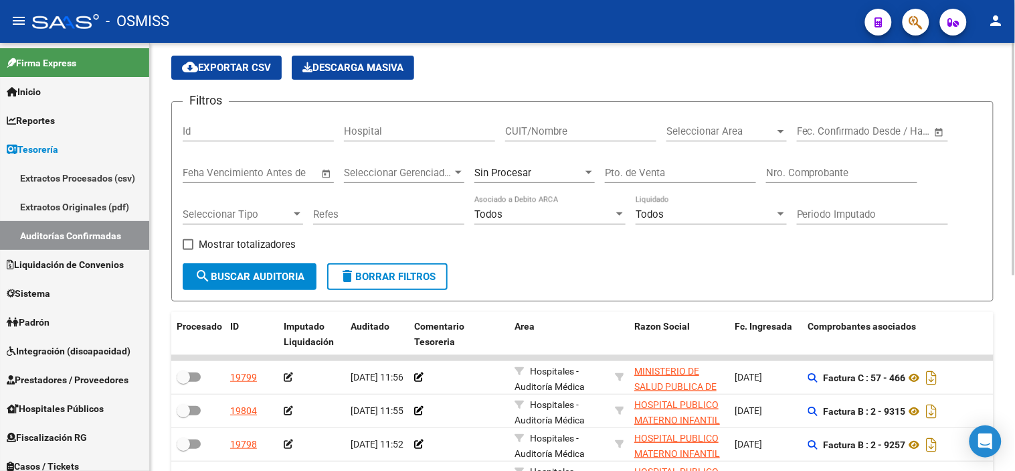
click at [417, 178] on span "Seleccionar Gerenciador" at bounding box center [398, 173] width 108 height 12
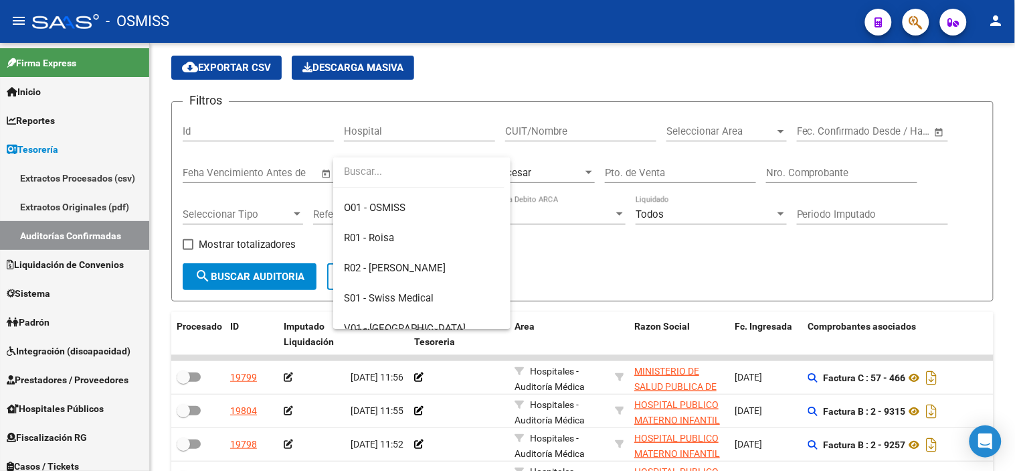
scroll to position [297, 0]
click at [744, 61] on div at bounding box center [507, 235] width 1015 height 471
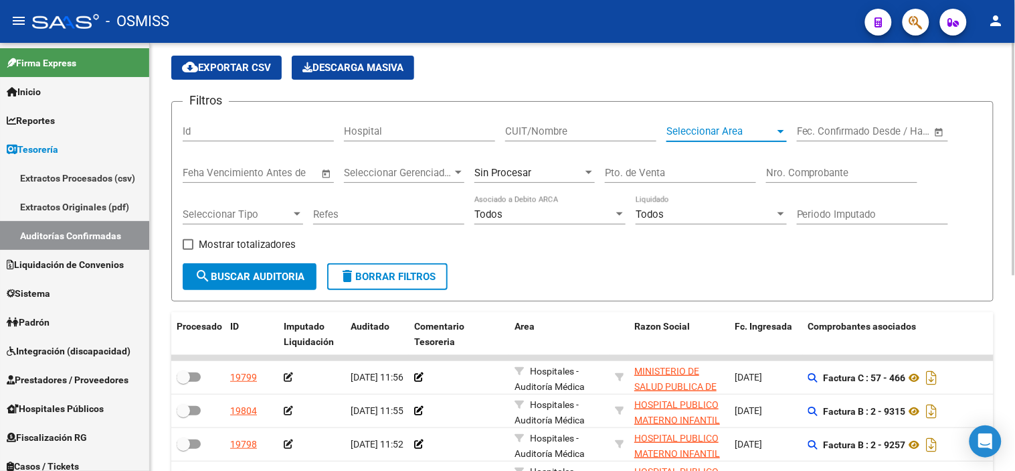
click at [755, 128] on span "Seleccionar Area" at bounding box center [721, 131] width 108 height 12
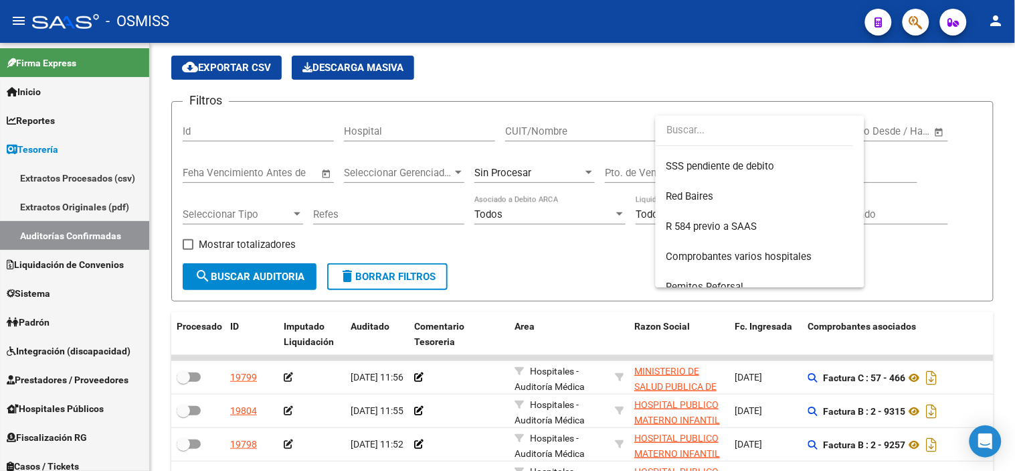
scroll to position [400, 0]
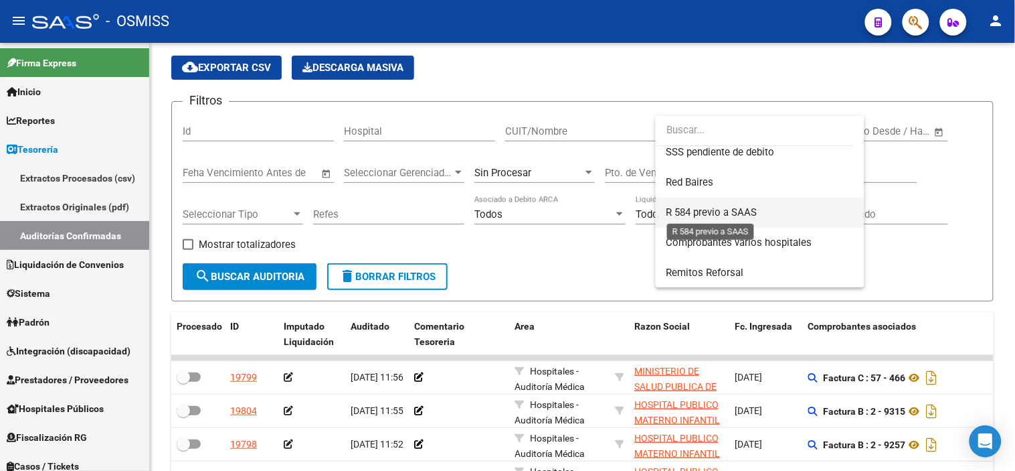
click at [734, 206] on span "R 584 previo a SAAS" at bounding box center [712, 212] width 91 height 12
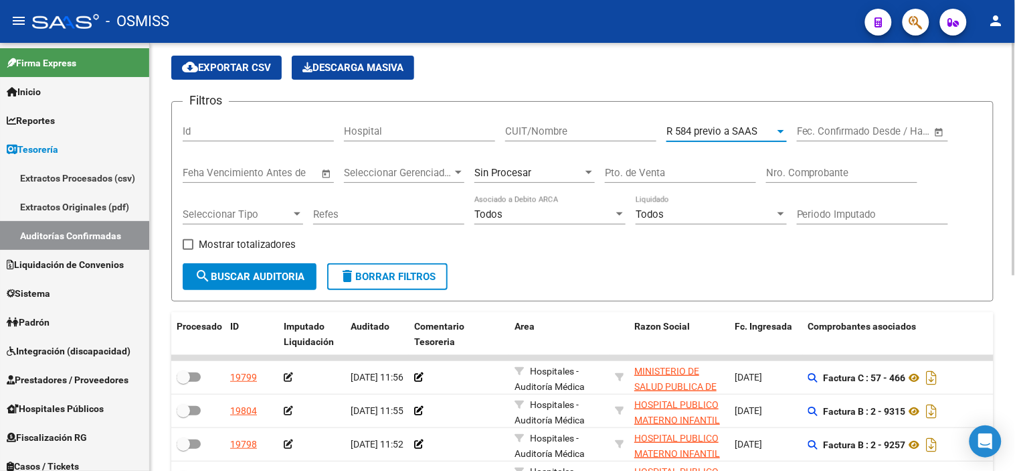
click at [256, 272] on span "search Buscar Auditoria" at bounding box center [250, 276] width 110 height 12
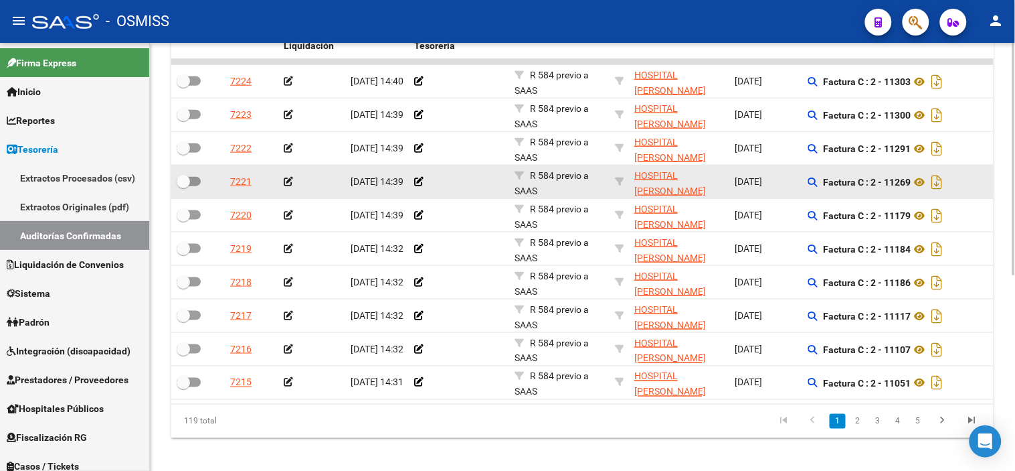
scroll to position [340, 0]
